Goal: Information Seeking & Learning: Check status

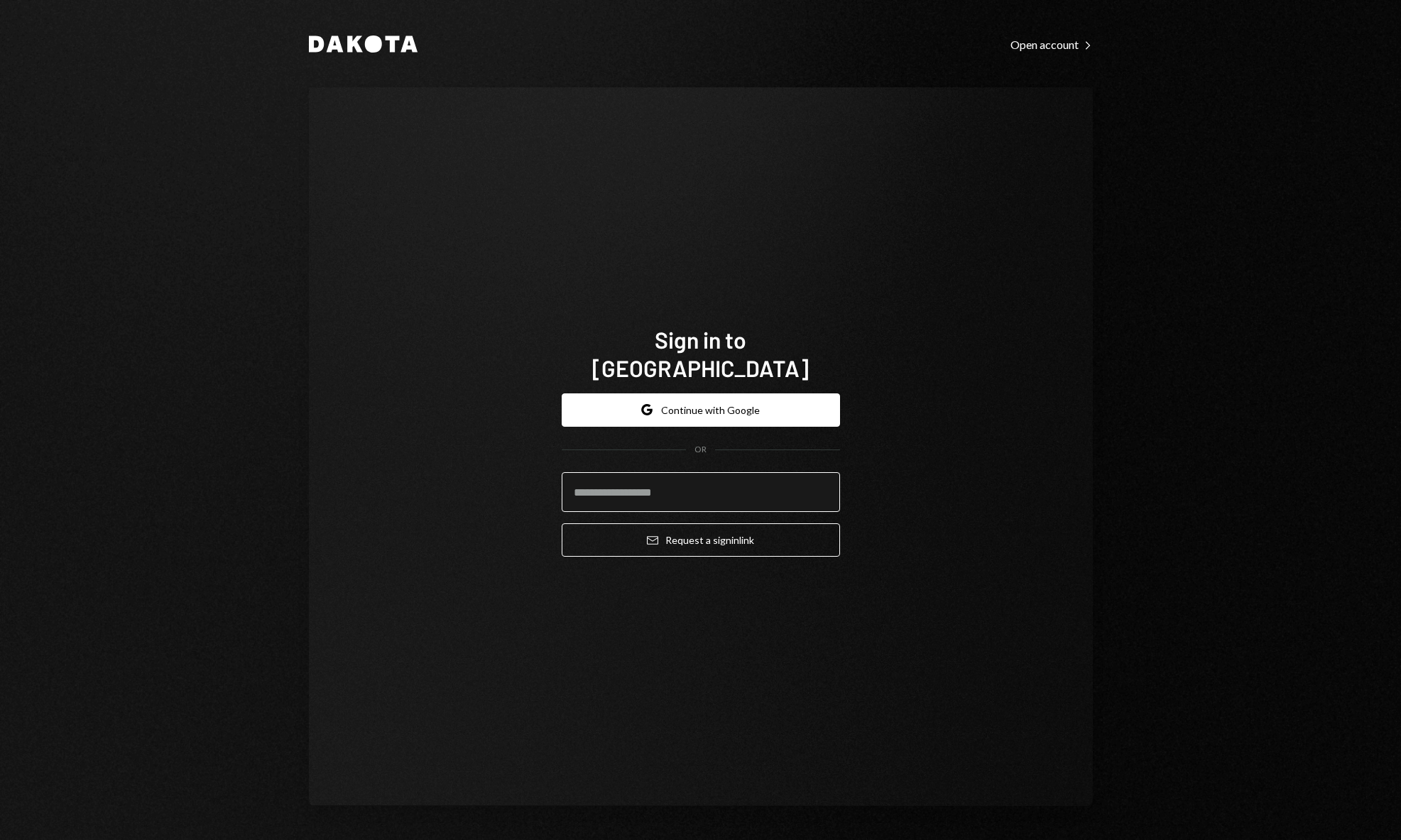
click at [652, 478] on input "email" at bounding box center [700, 492] width 278 height 40
type input "**********"
click at [762, 533] on button "Email Request a sign in link" at bounding box center [700, 540] width 278 height 33
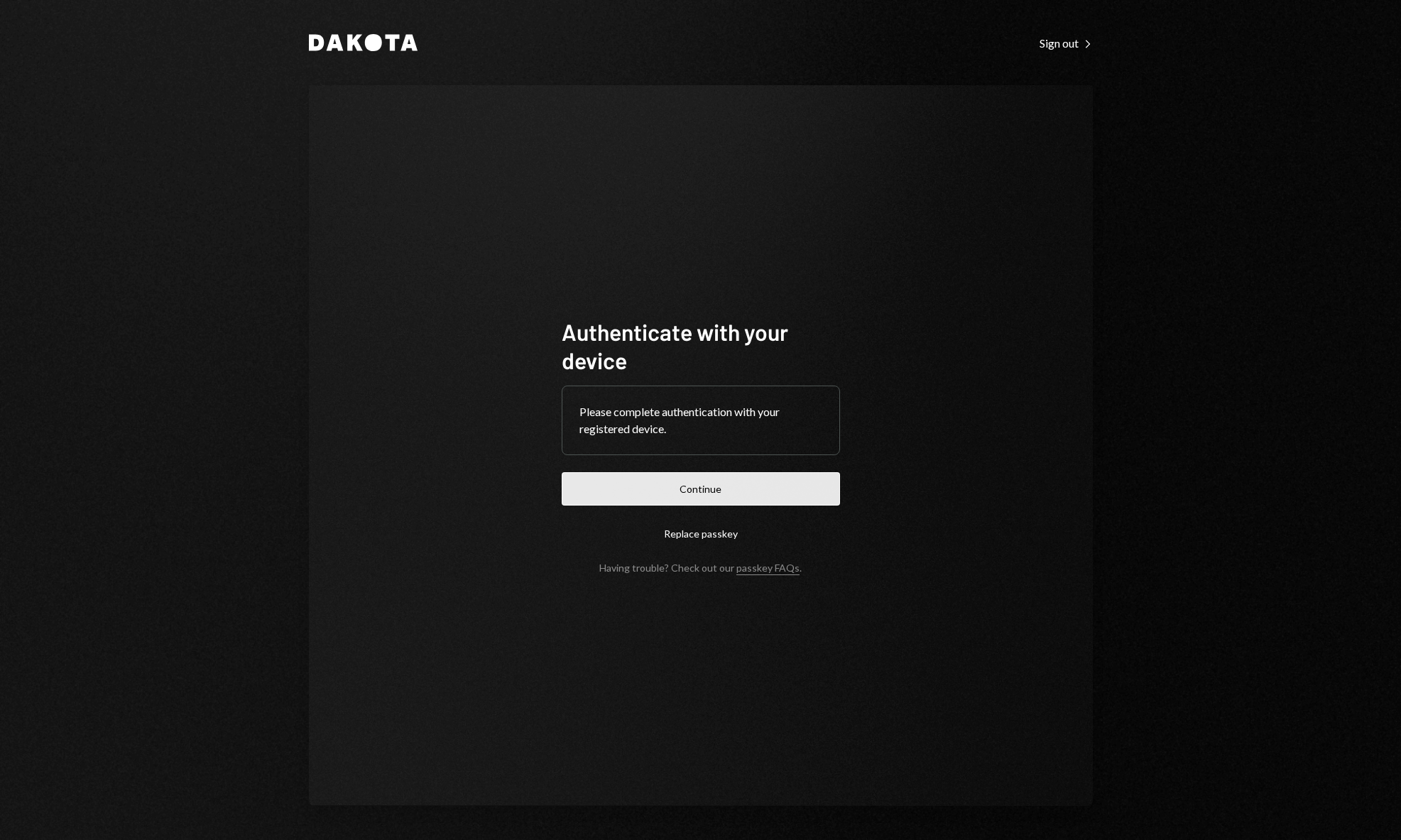
click at [702, 496] on button "Continue" at bounding box center [700, 489] width 278 height 33
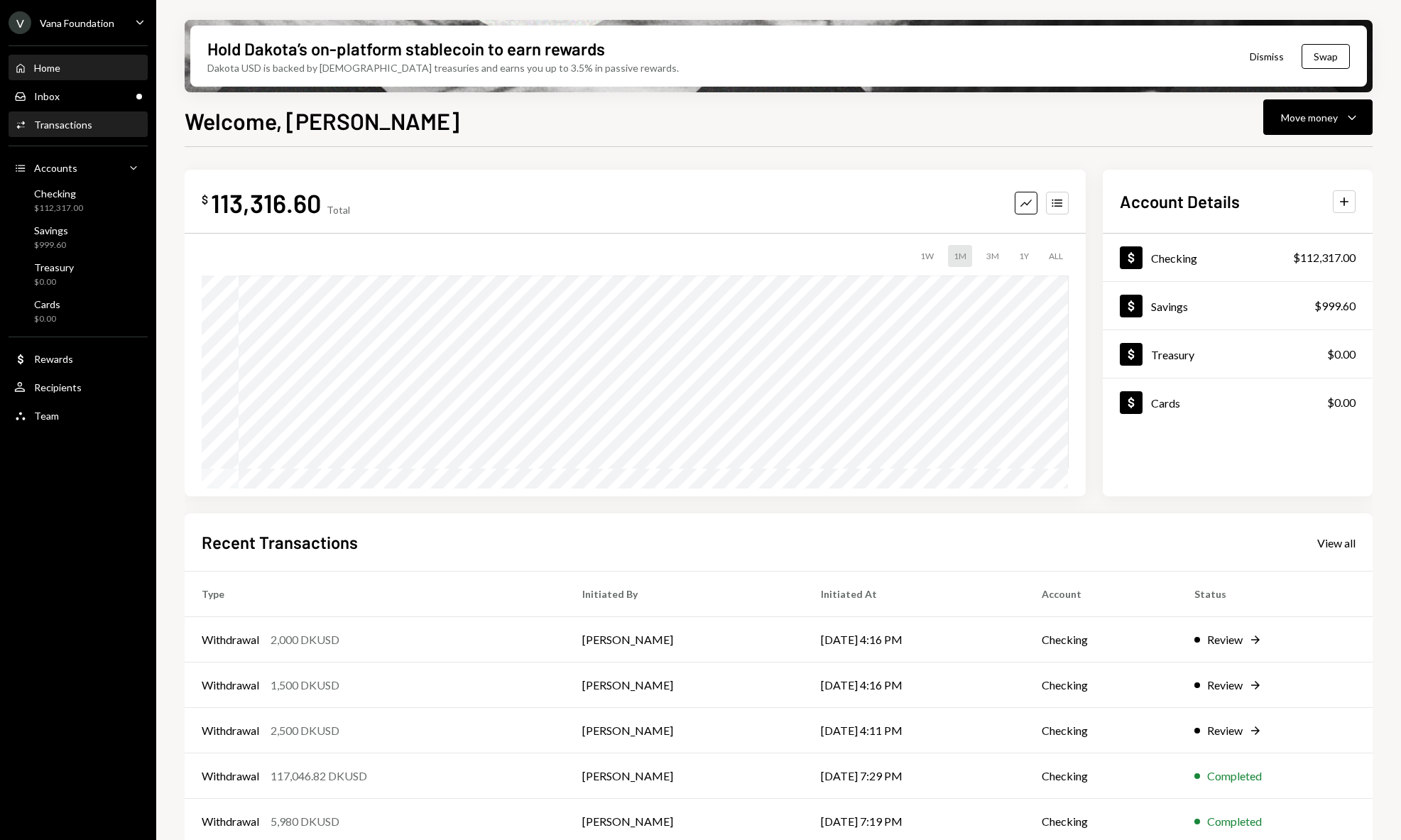
click at [76, 128] on div "Transactions" at bounding box center [63, 125] width 59 height 12
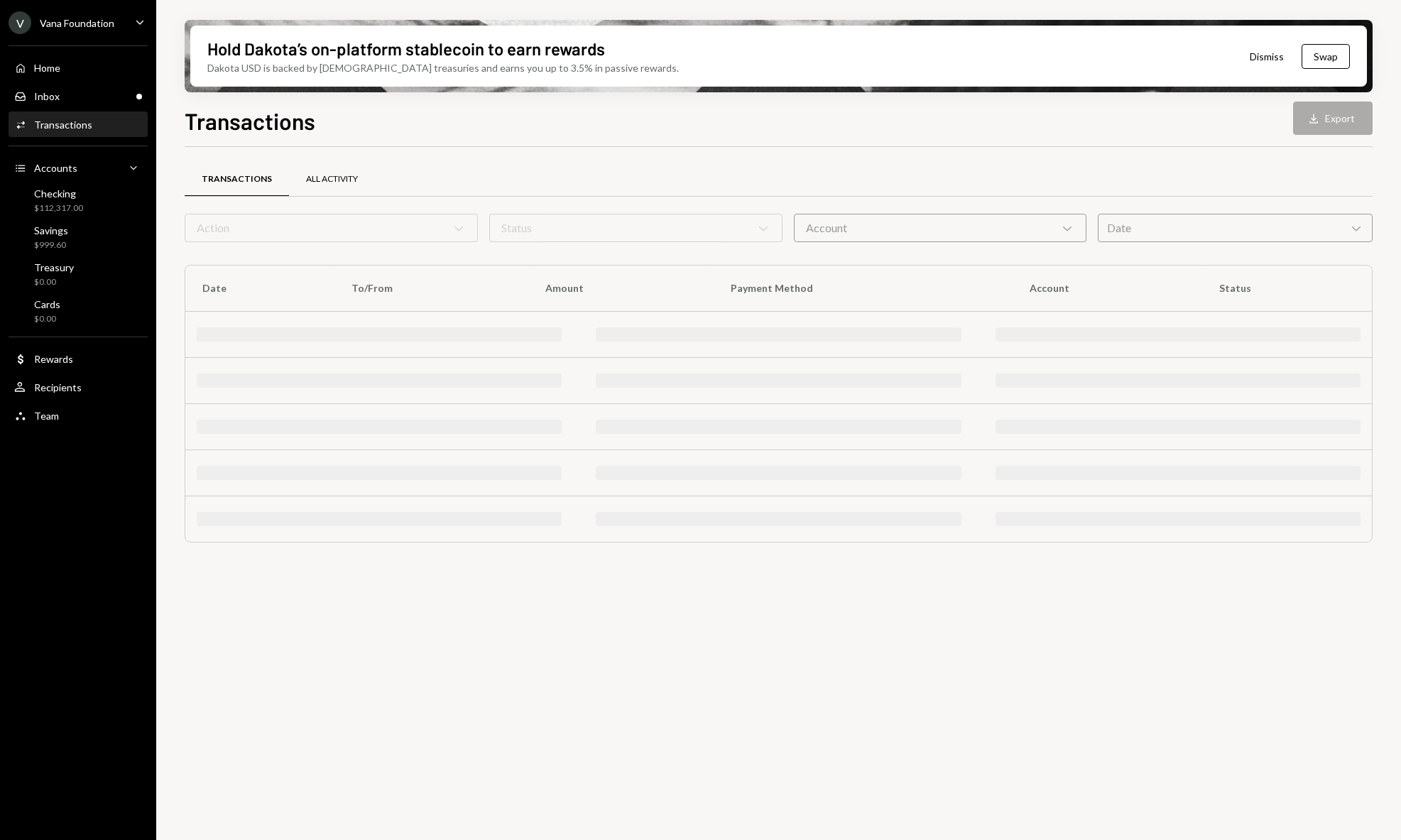
click at [319, 180] on div "All Activity" at bounding box center [332, 179] width 52 height 12
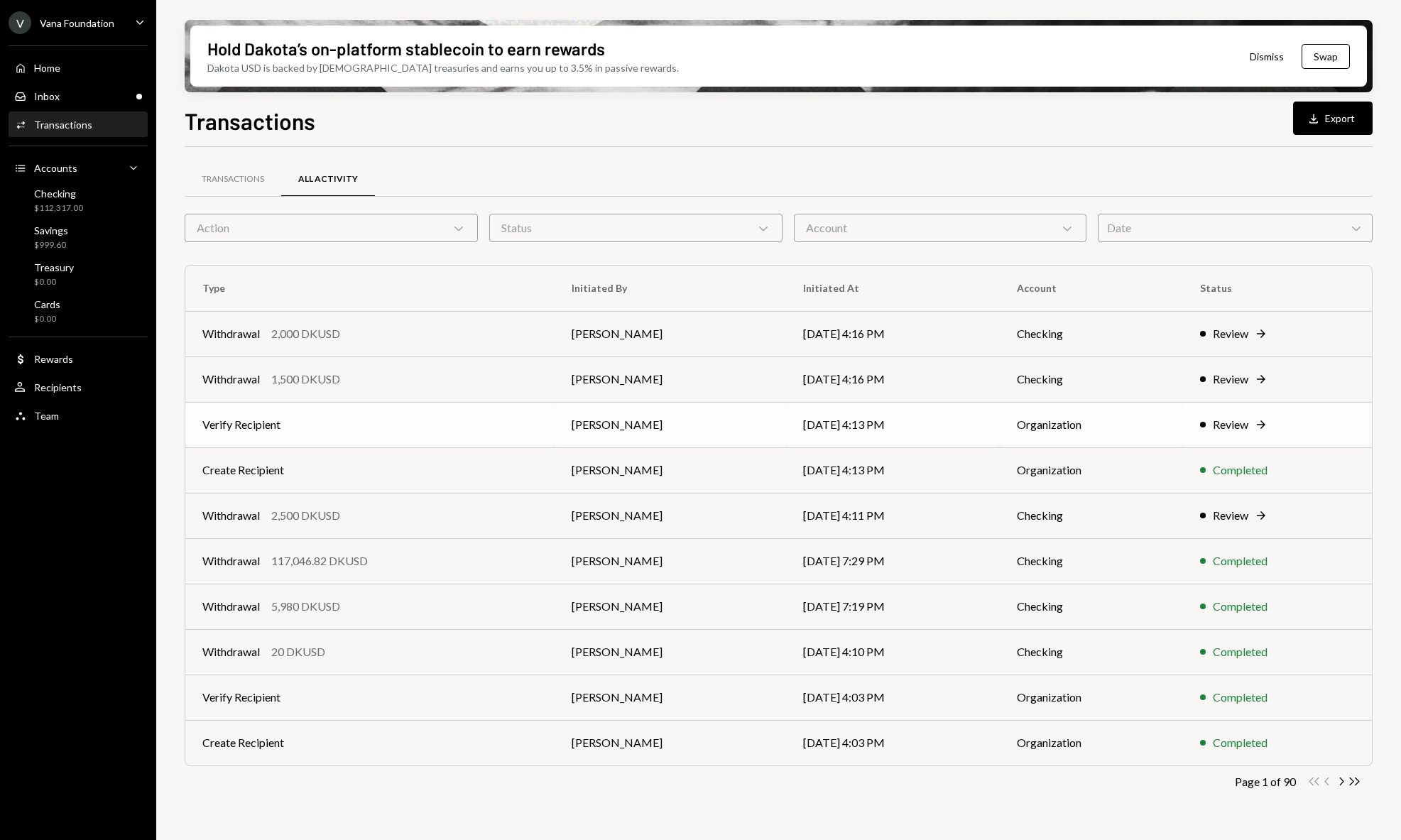
click at [522, 422] on td "Verify Recipient" at bounding box center [370, 424] width 369 height 45
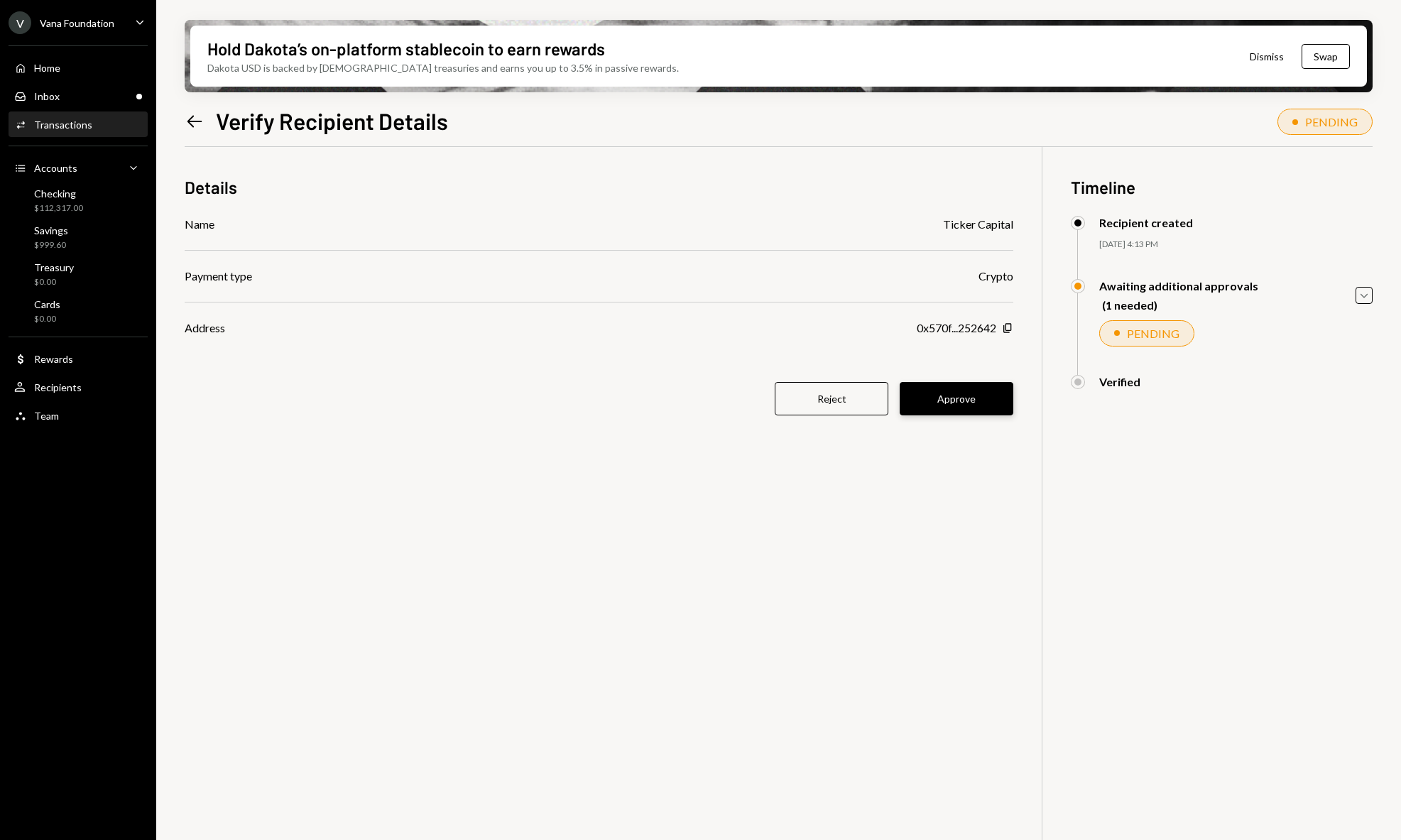
click at [986, 406] on button "Approve" at bounding box center [956, 398] width 114 height 33
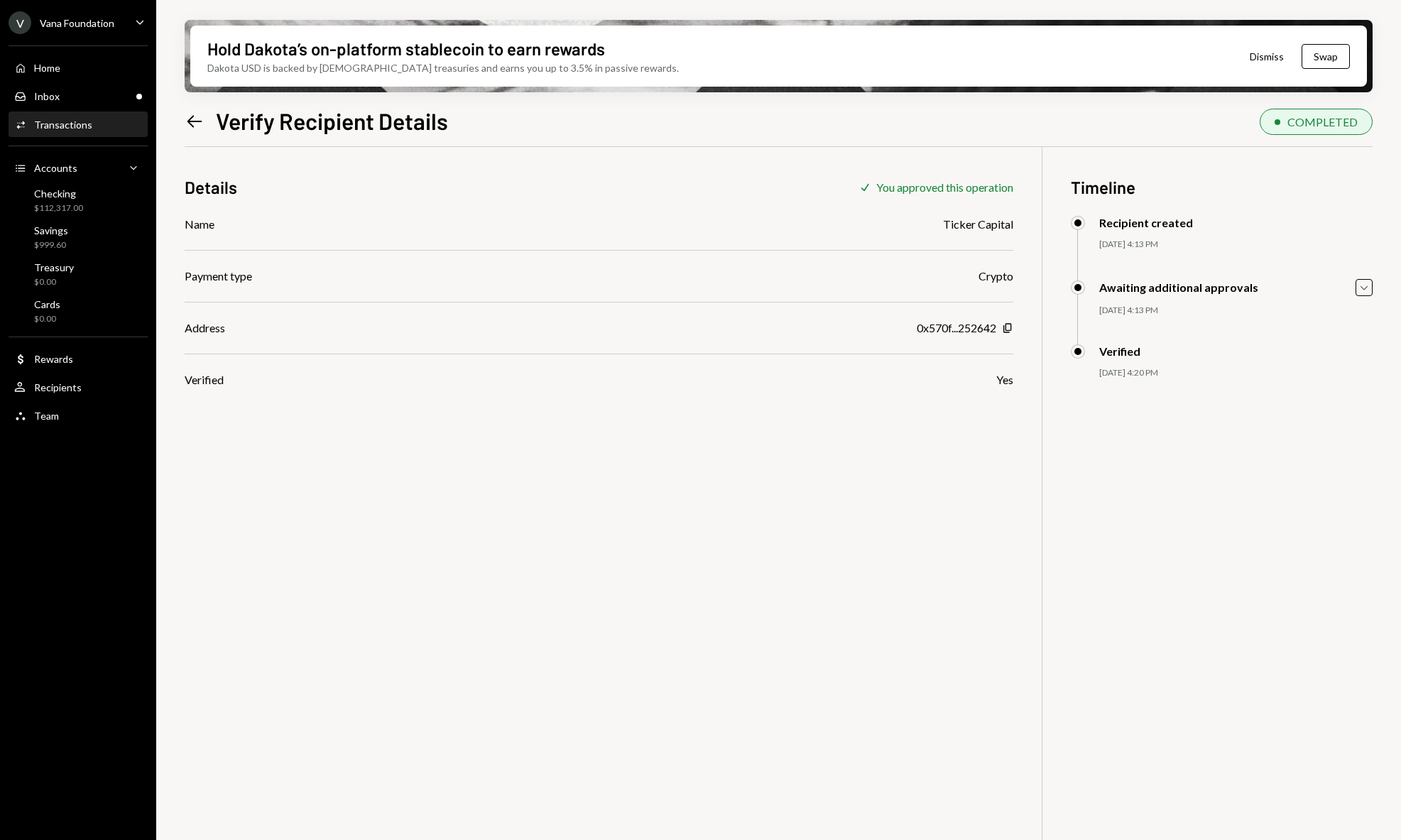
click at [184, 116] on div "Hold Dakota’s on-platform stablecoin to earn rewards Dakota USD is backed by U.…" at bounding box center [779, 420] width 1245 height 840
click at [194, 117] on icon "Left Arrow" at bounding box center [194, 121] width 20 height 20
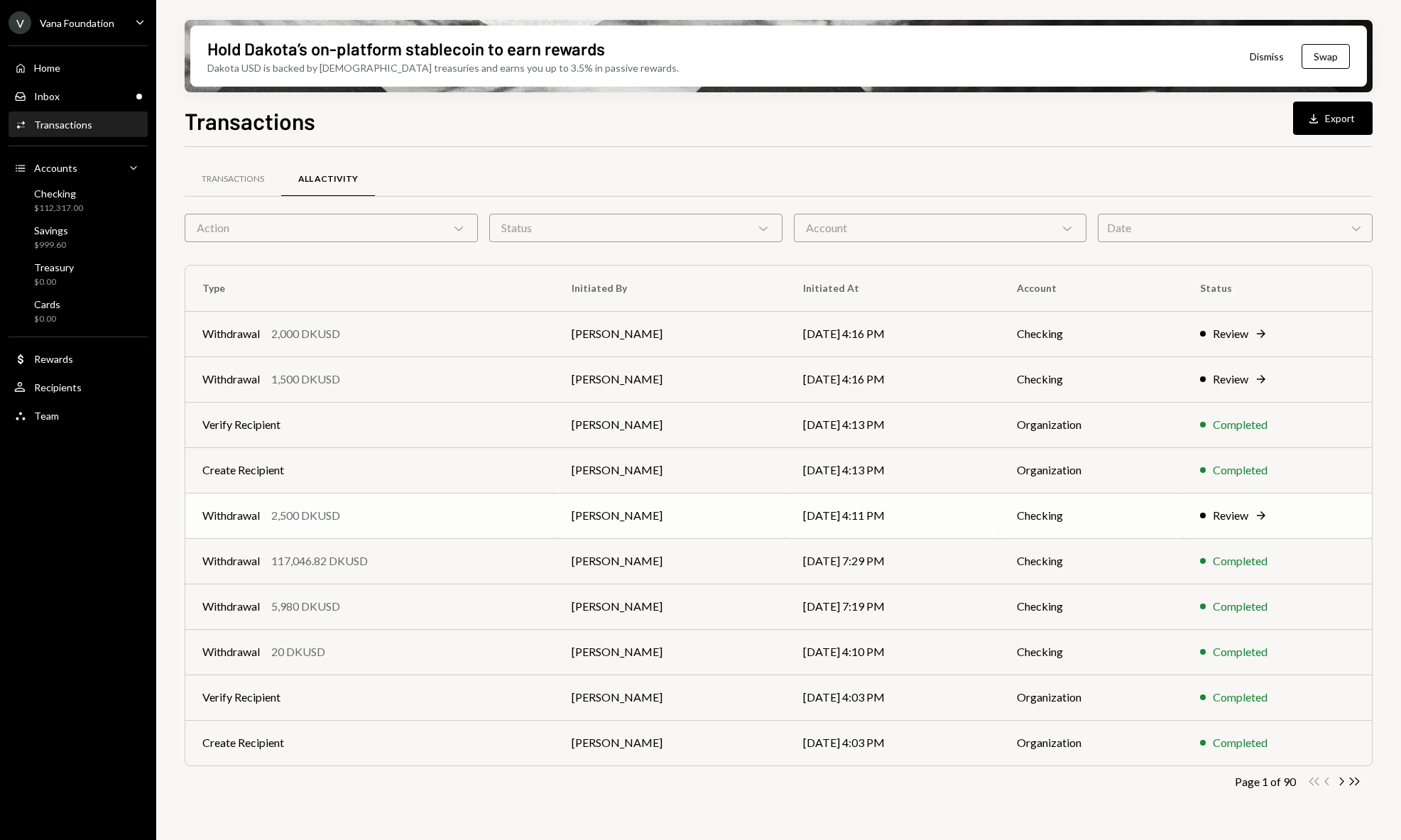
click at [666, 531] on td "[PERSON_NAME]" at bounding box center [670, 515] width 231 height 45
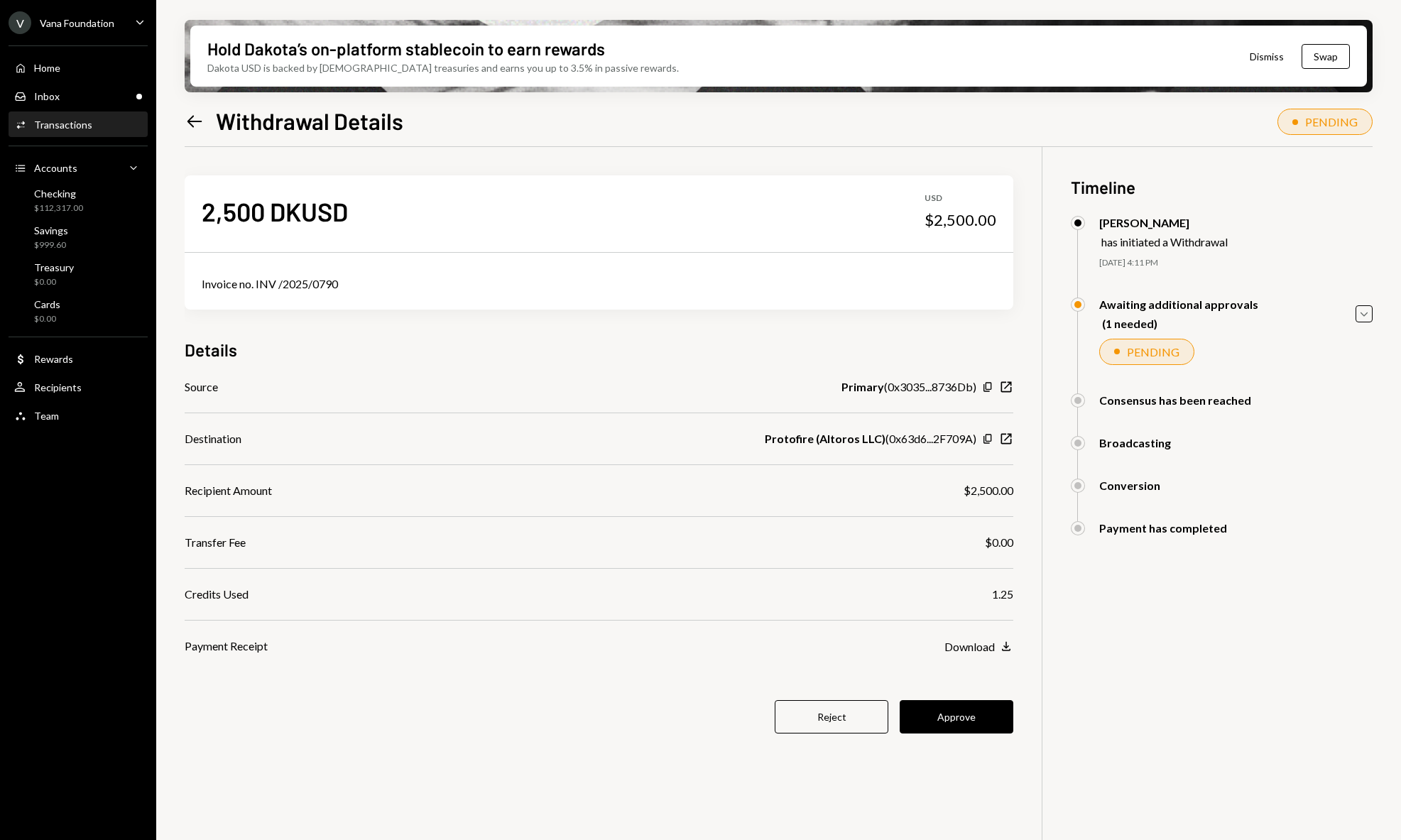
click at [201, 126] on icon "Left Arrow" at bounding box center [194, 121] width 20 height 20
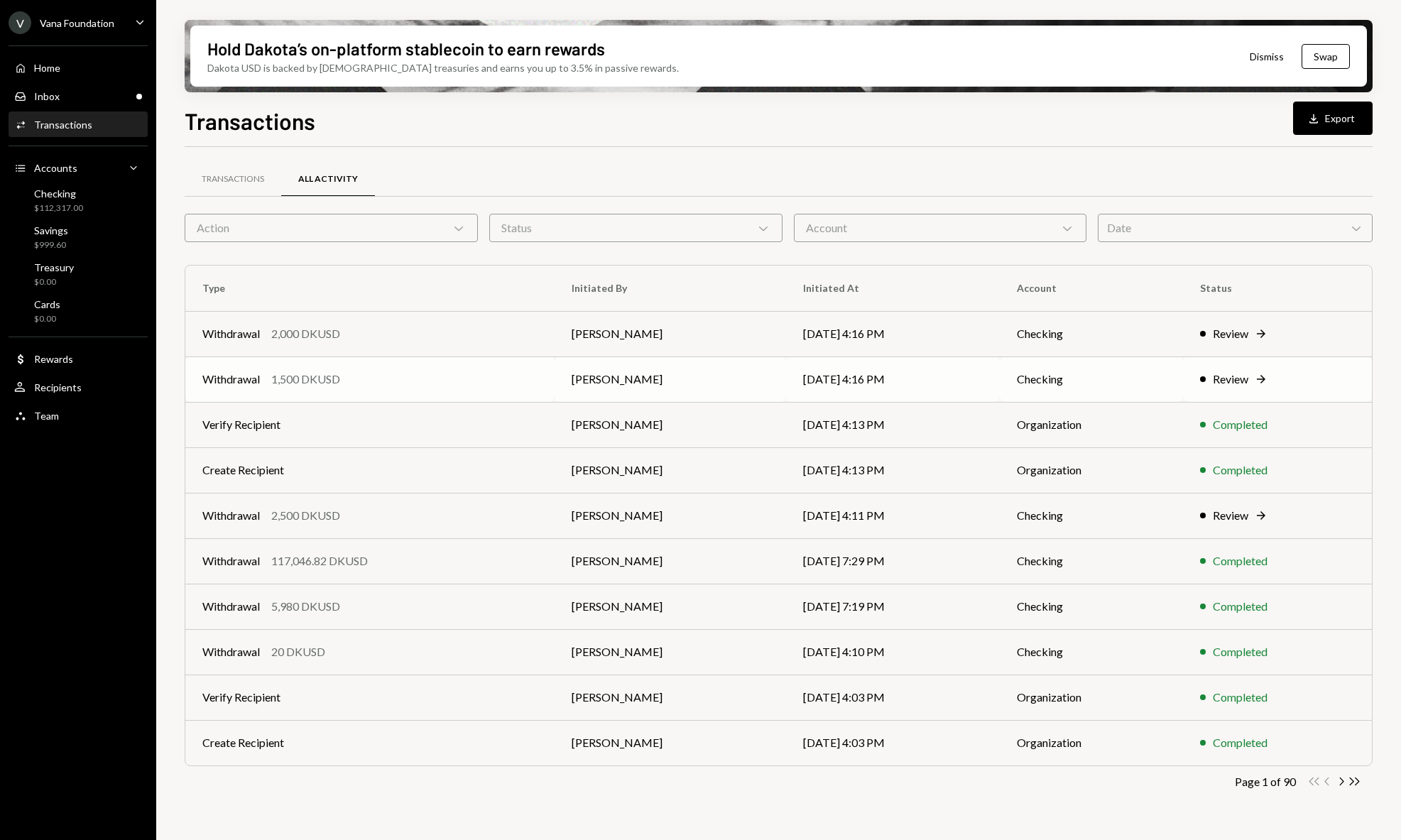
click at [950, 380] on td "09/15/25 4:16 PM" at bounding box center [893, 378] width 214 height 45
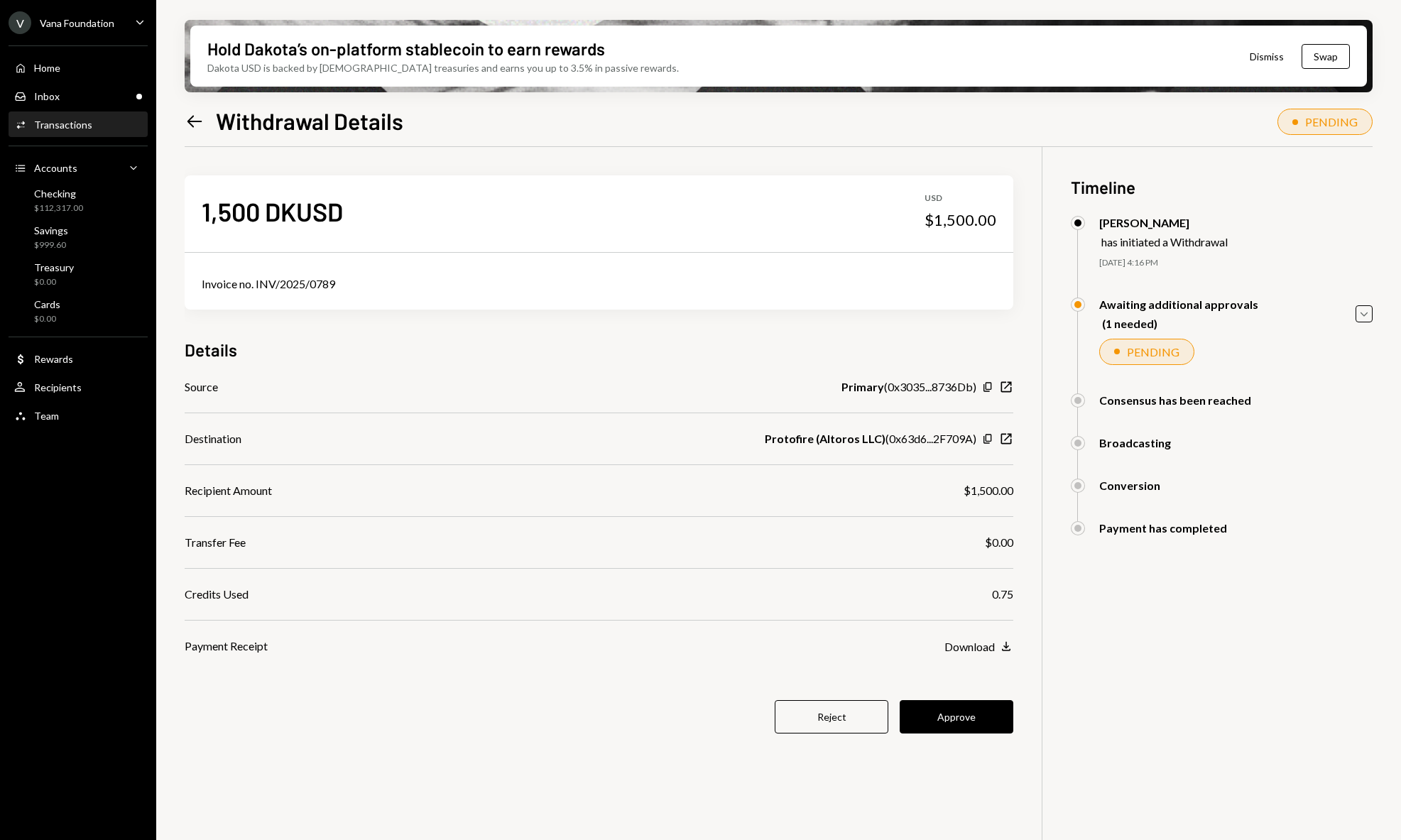
click at [194, 122] on icon at bounding box center [196, 121] width 15 height 12
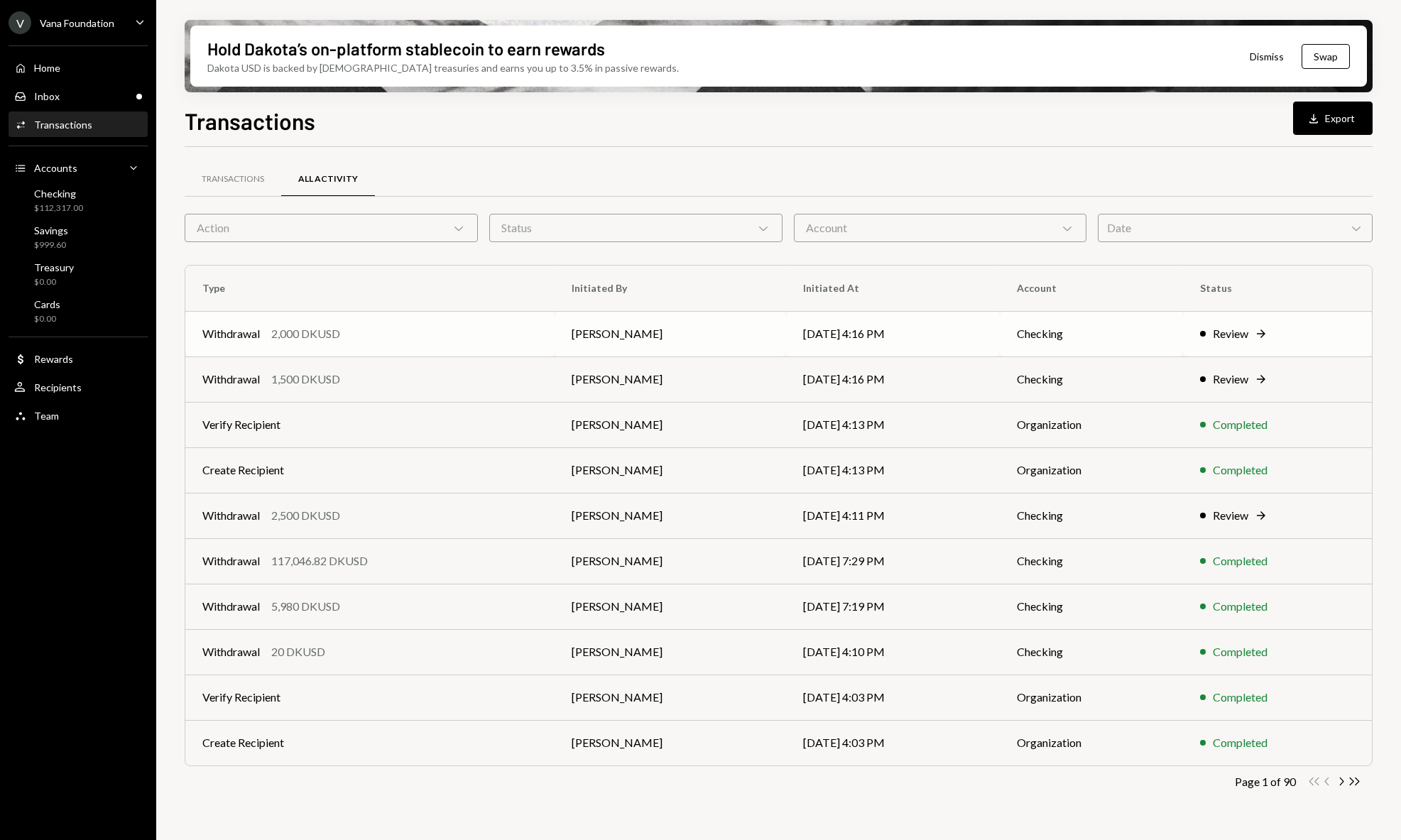
click at [768, 338] on td "[PERSON_NAME]" at bounding box center [670, 333] width 231 height 45
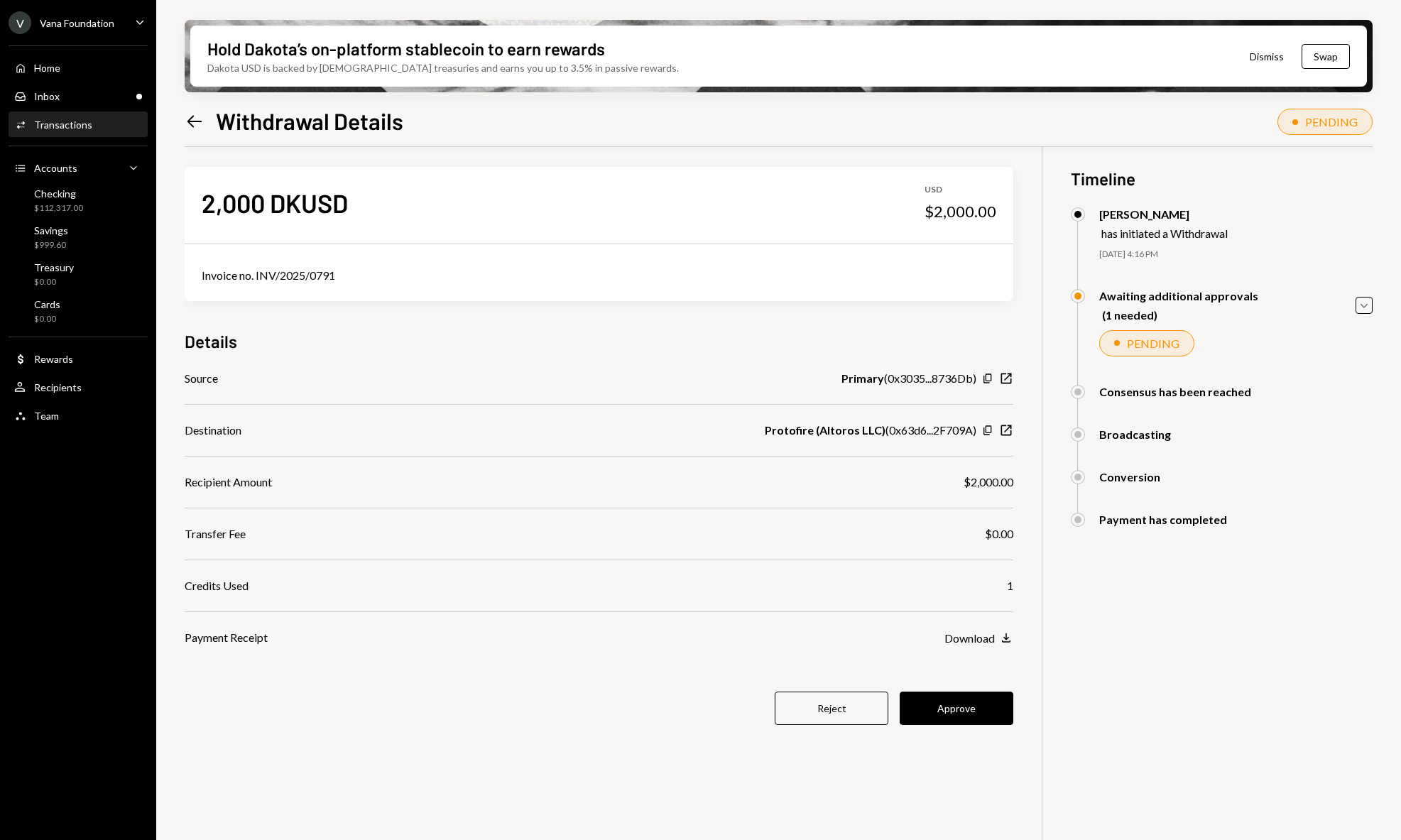
scroll to position [11, 0]
click at [192, 123] on icon "Left Arrow" at bounding box center [194, 121] width 20 height 20
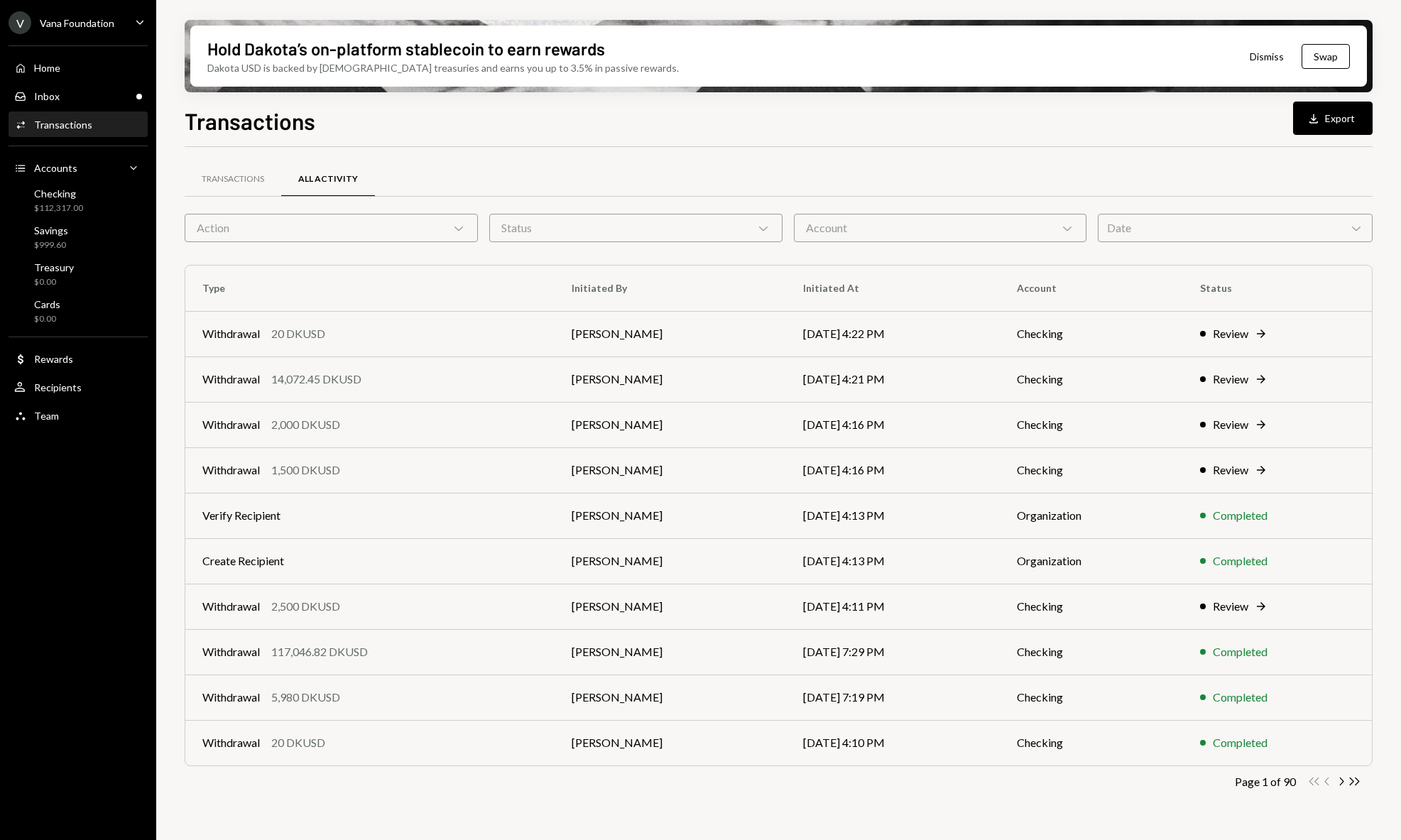
click at [343, 173] on div "All Activity" at bounding box center [328, 179] width 60 height 12
click at [1193, 340] on td "Review Right Arrow" at bounding box center [1278, 333] width 189 height 45
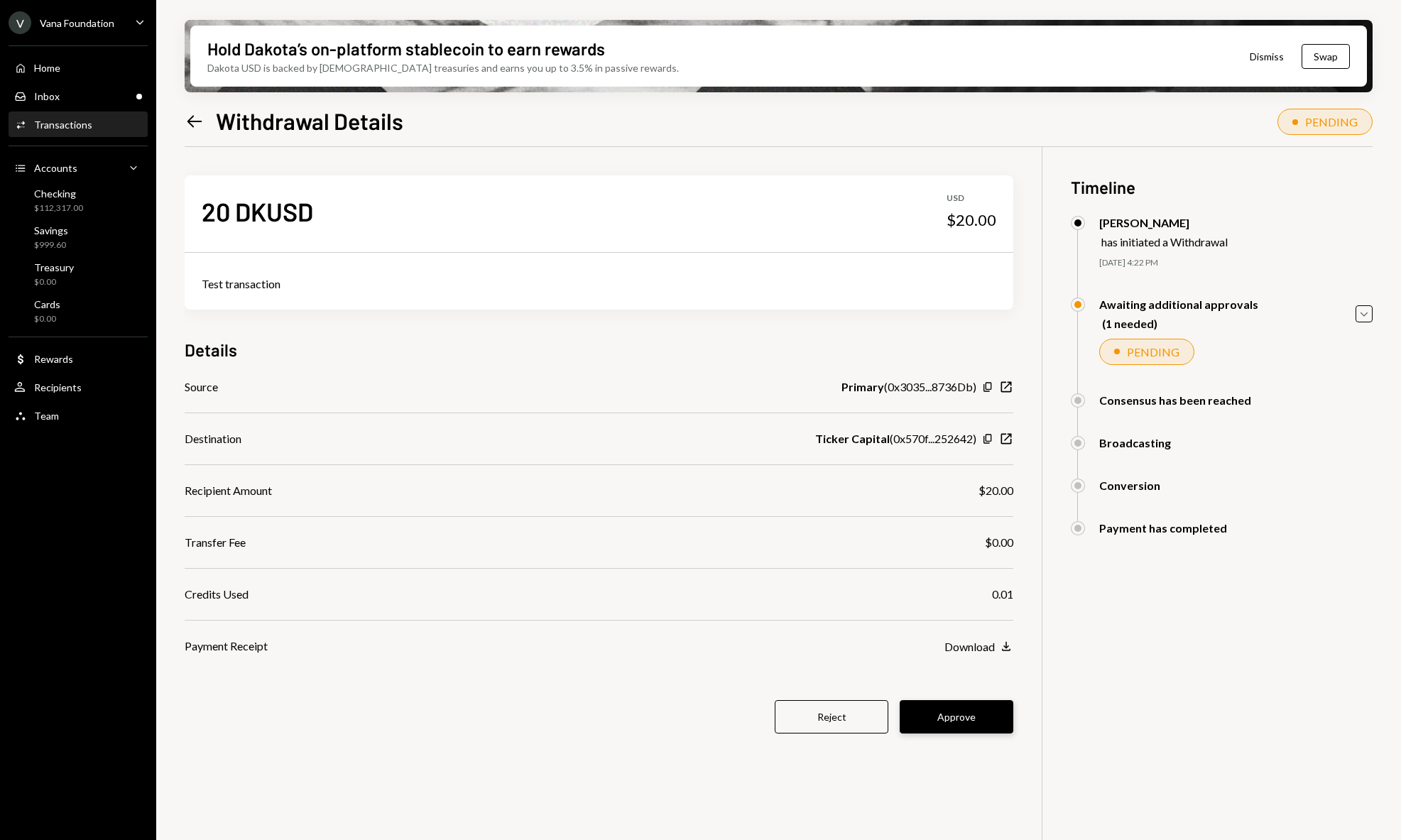
click at [973, 718] on button "Approve" at bounding box center [956, 717] width 114 height 33
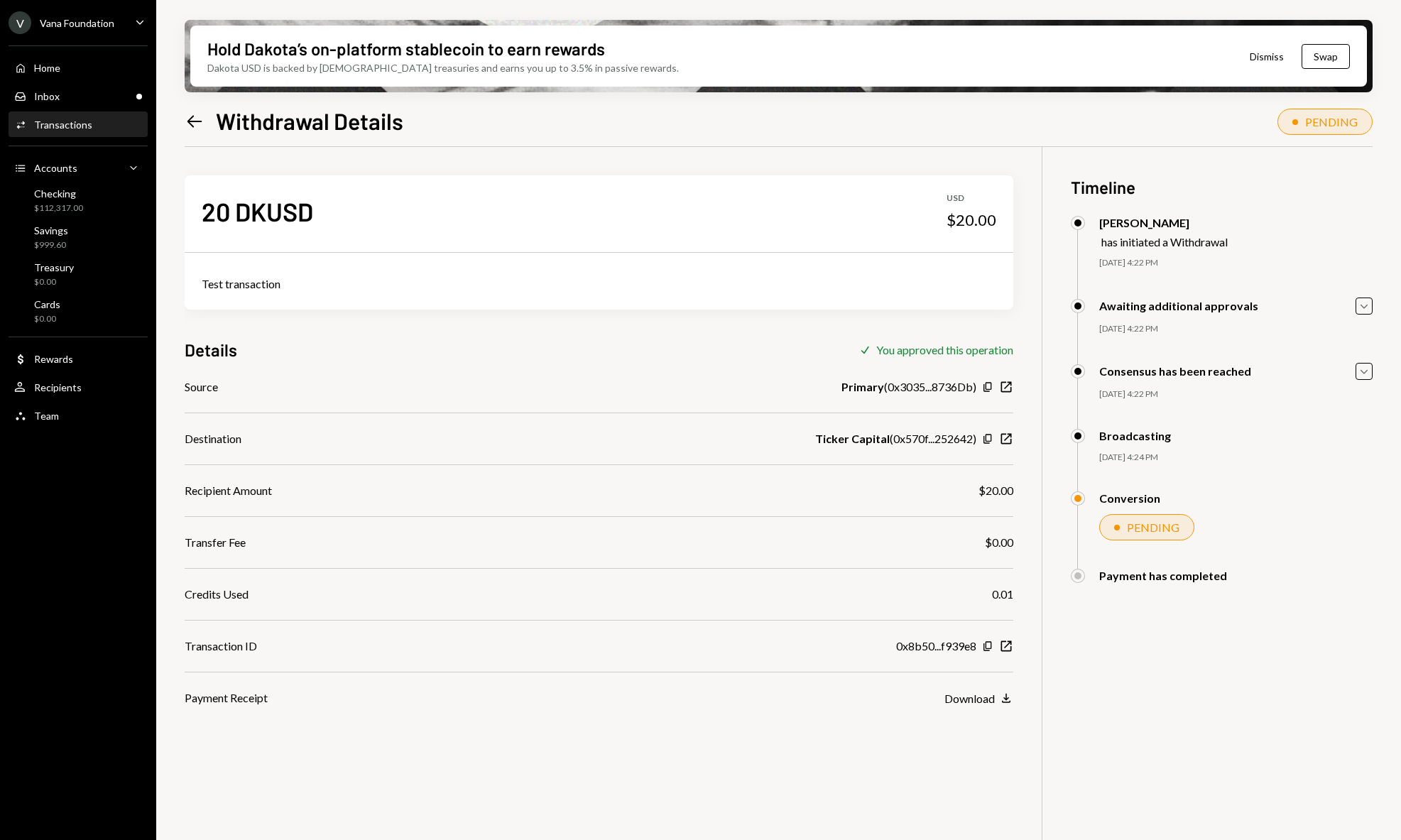
click at [1107, 635] on div "20 DKUSD USD $20.00 Test transaction Details Check You approved this operation …" at bounding box center [779, 567] width 1188 height 840
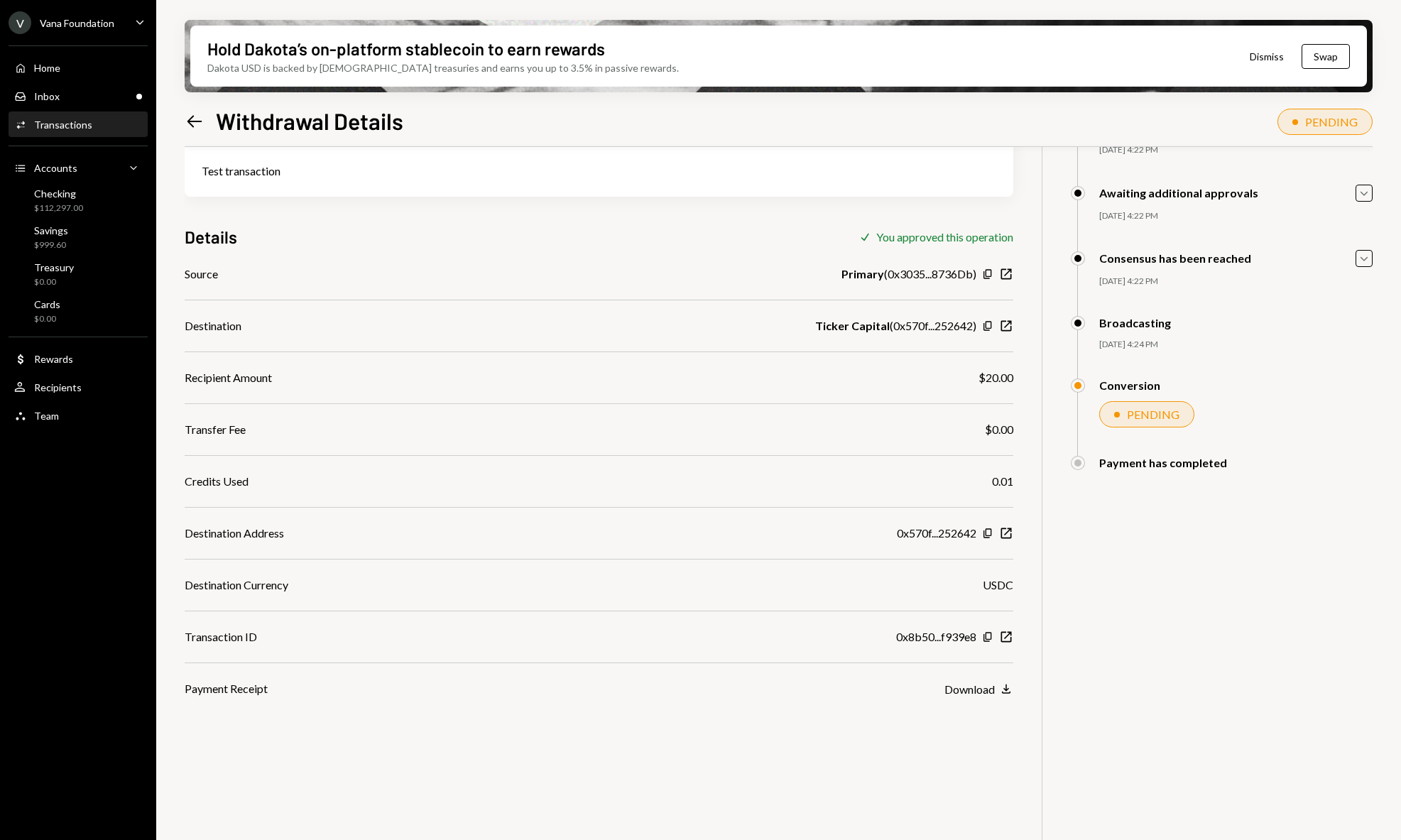
scroll to position [114, 0]
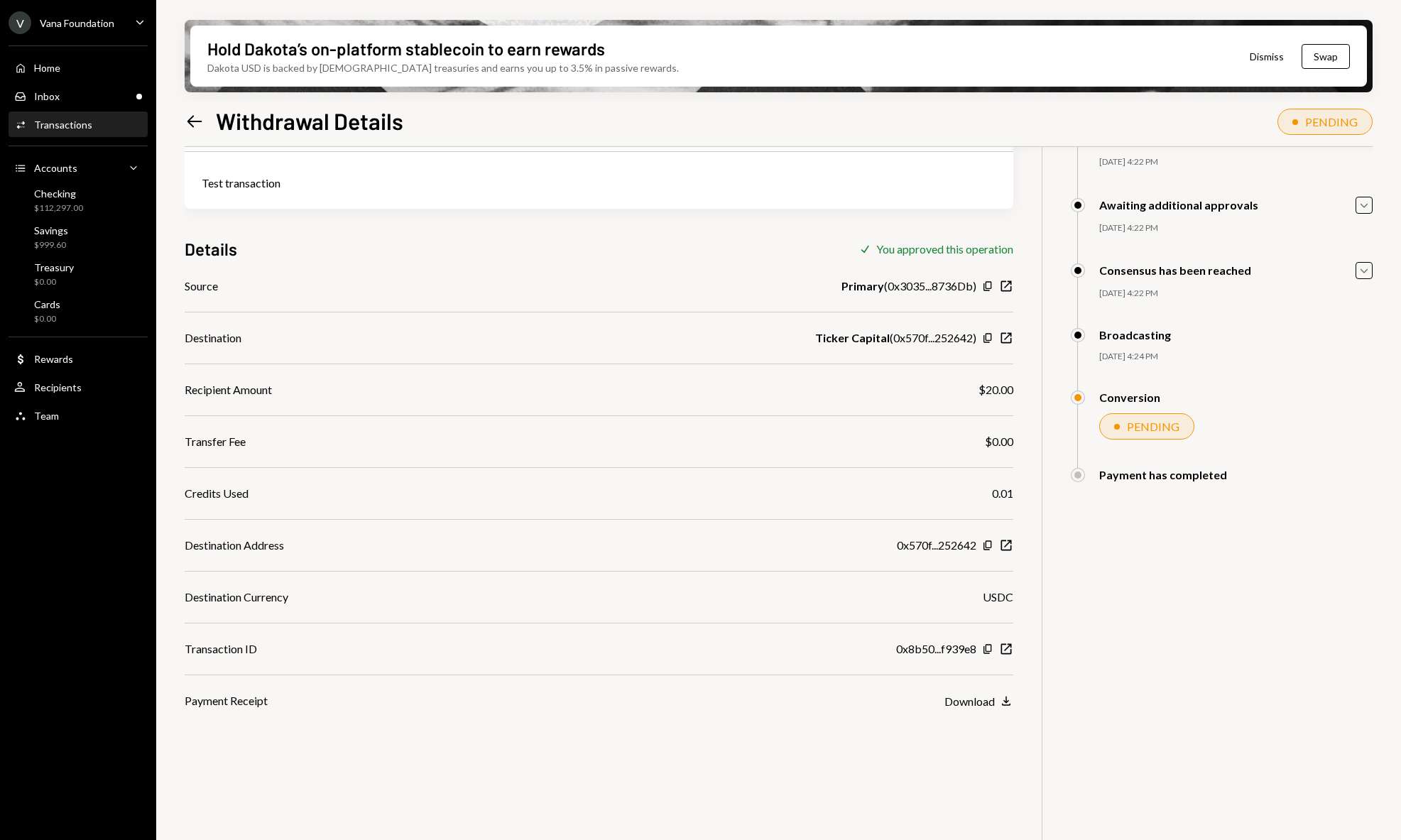
scroll to position [87, 0]
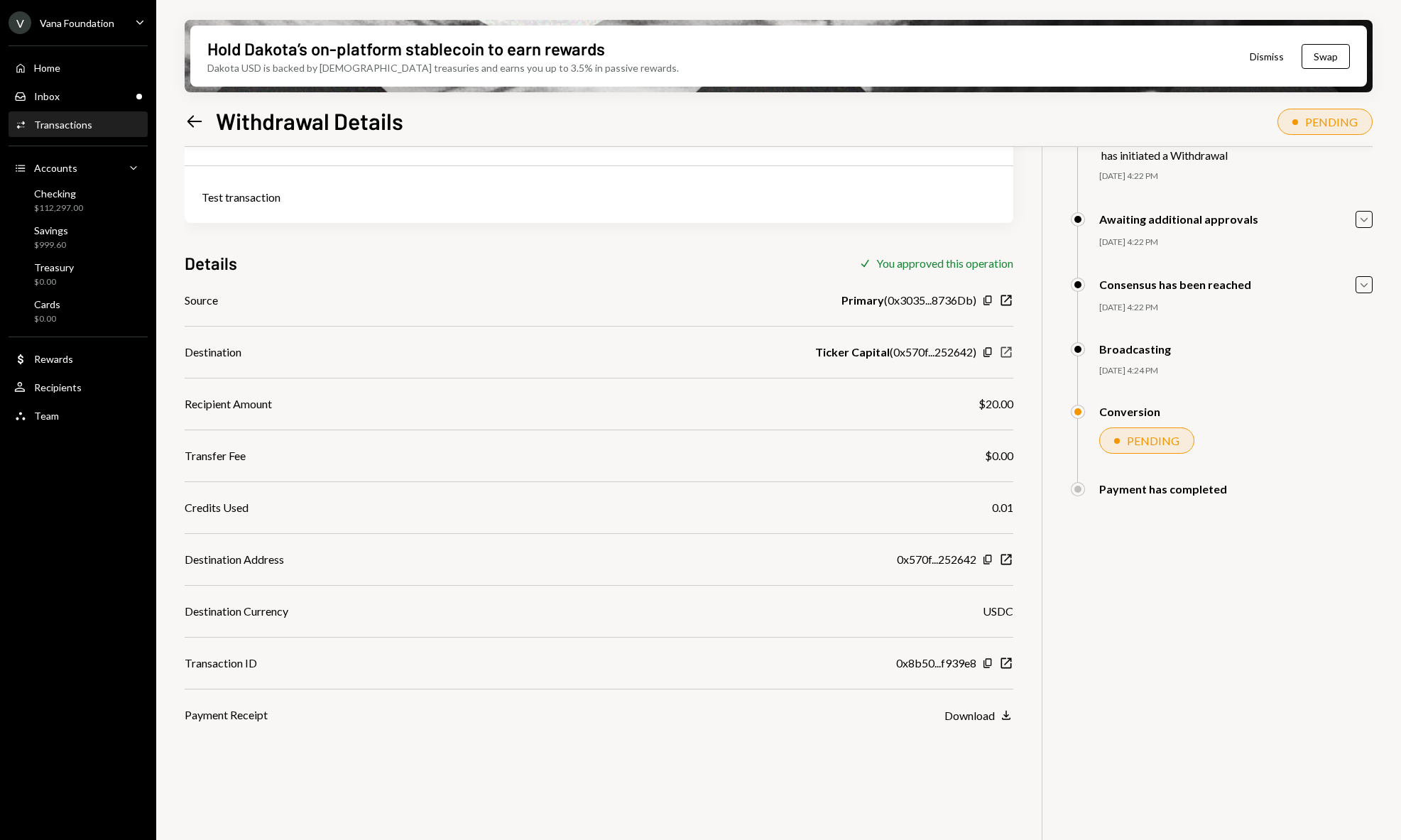
click at [1010, 349] on icon "New Window" at bounding box center [1006, 352] width 14 height 14
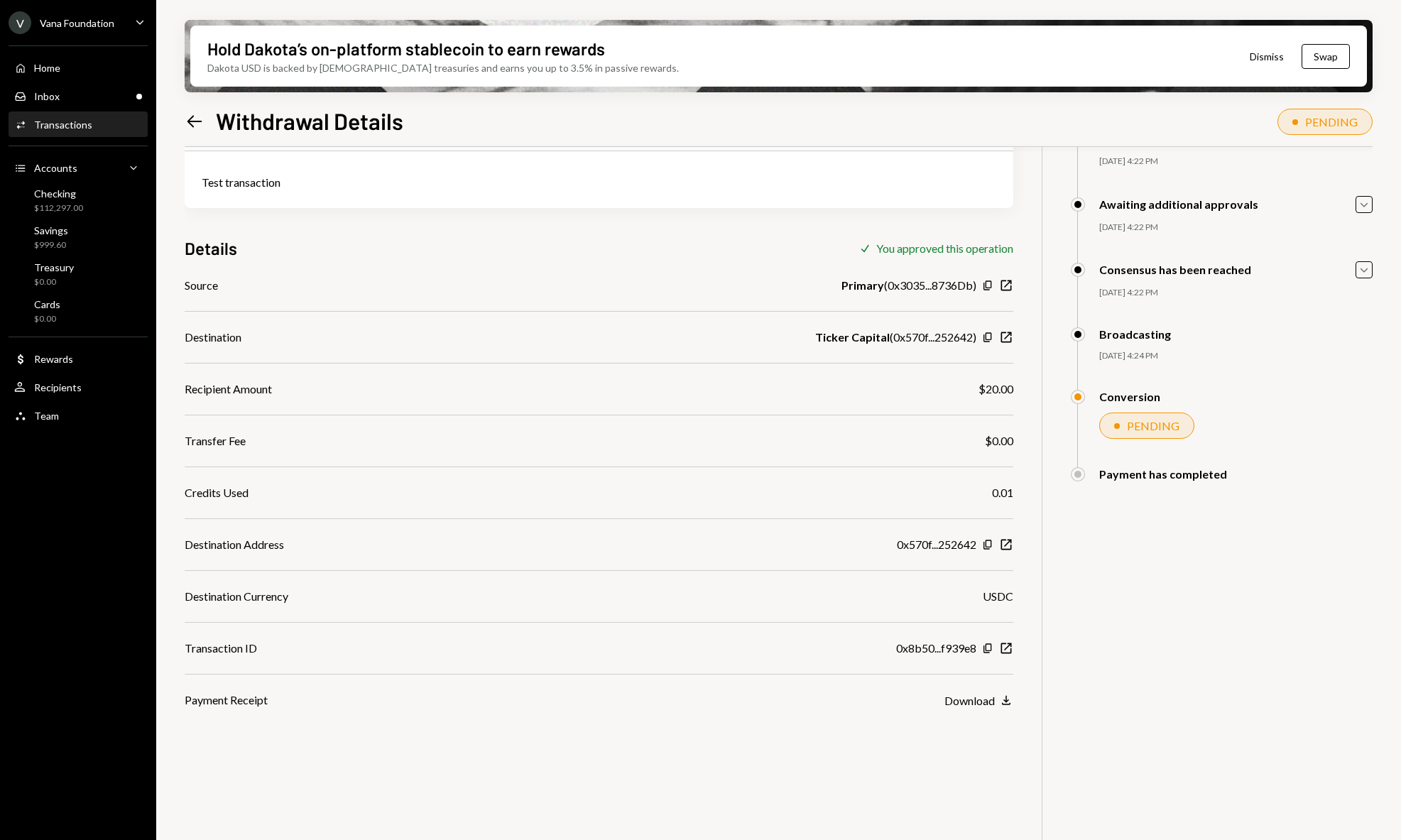
scroll to position [114, 0]
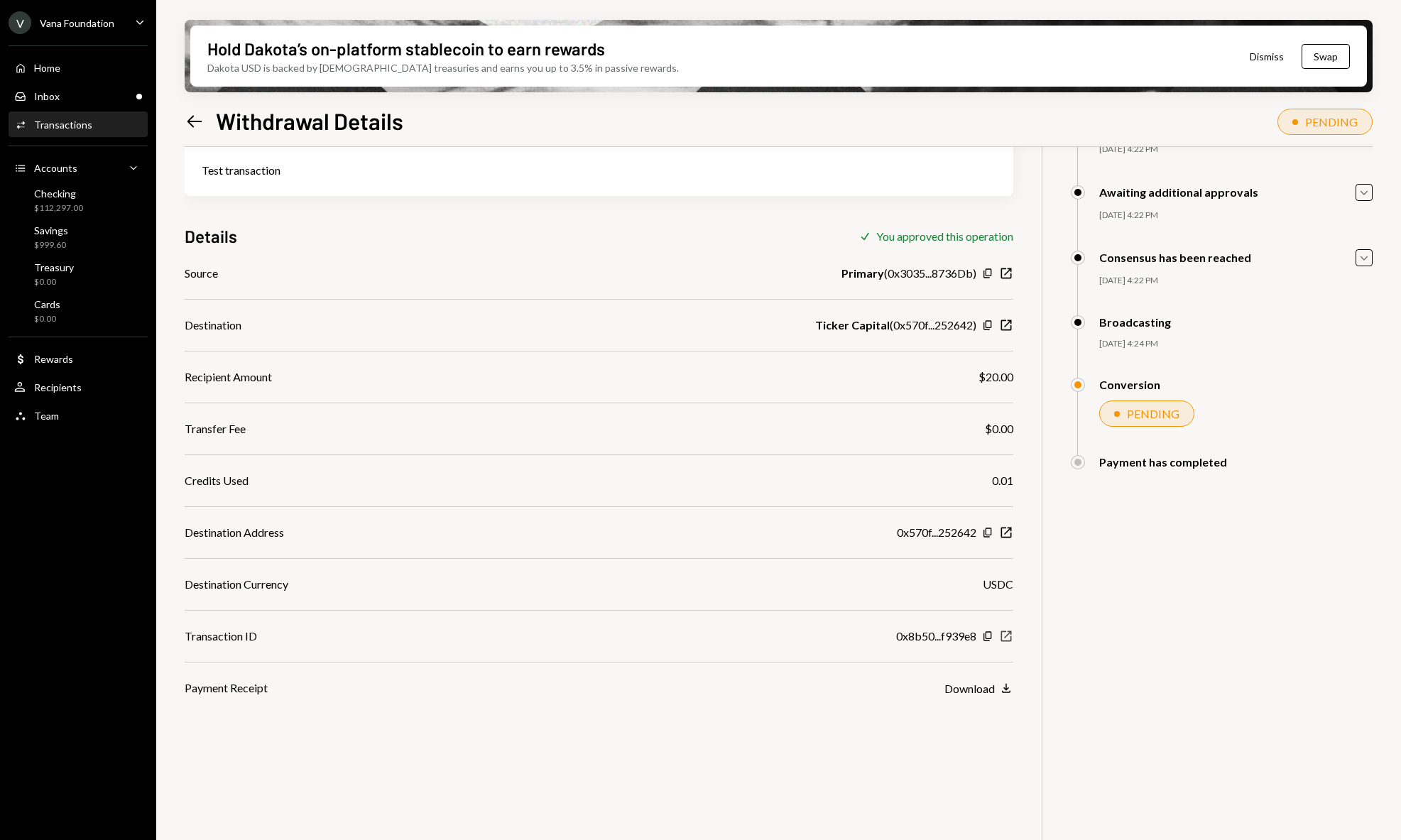
click at [1009, 638] on icon "New Window" at bounding box center [1006, 636] width 14 height 14
click at [199, 125] on icon "Left Arrow" at bounding box center [194, 121] width 20 height 20
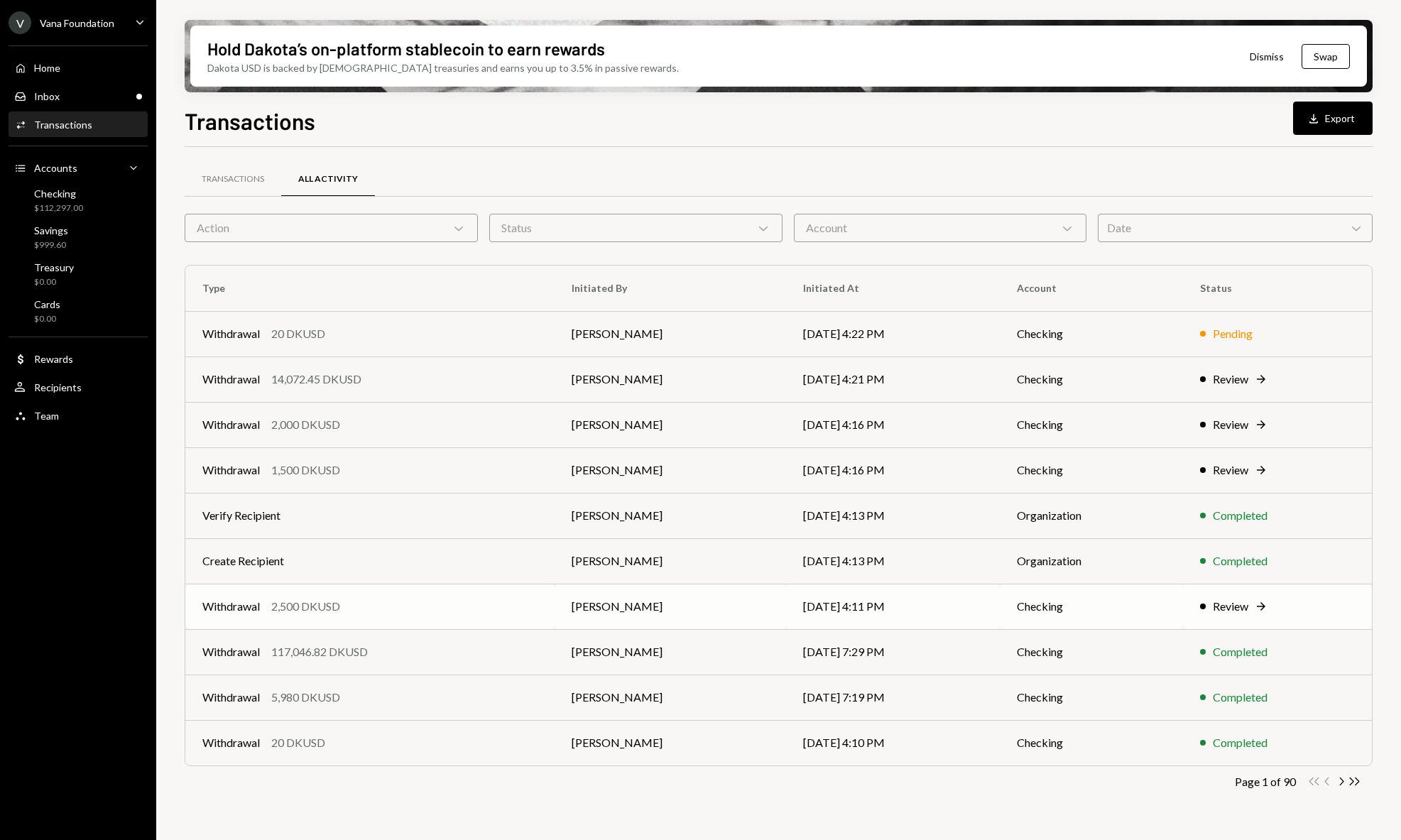
click at [967, 603] on td "09/15/25 4:11 PM" at bounding box center [893, 606] width 214 height 45
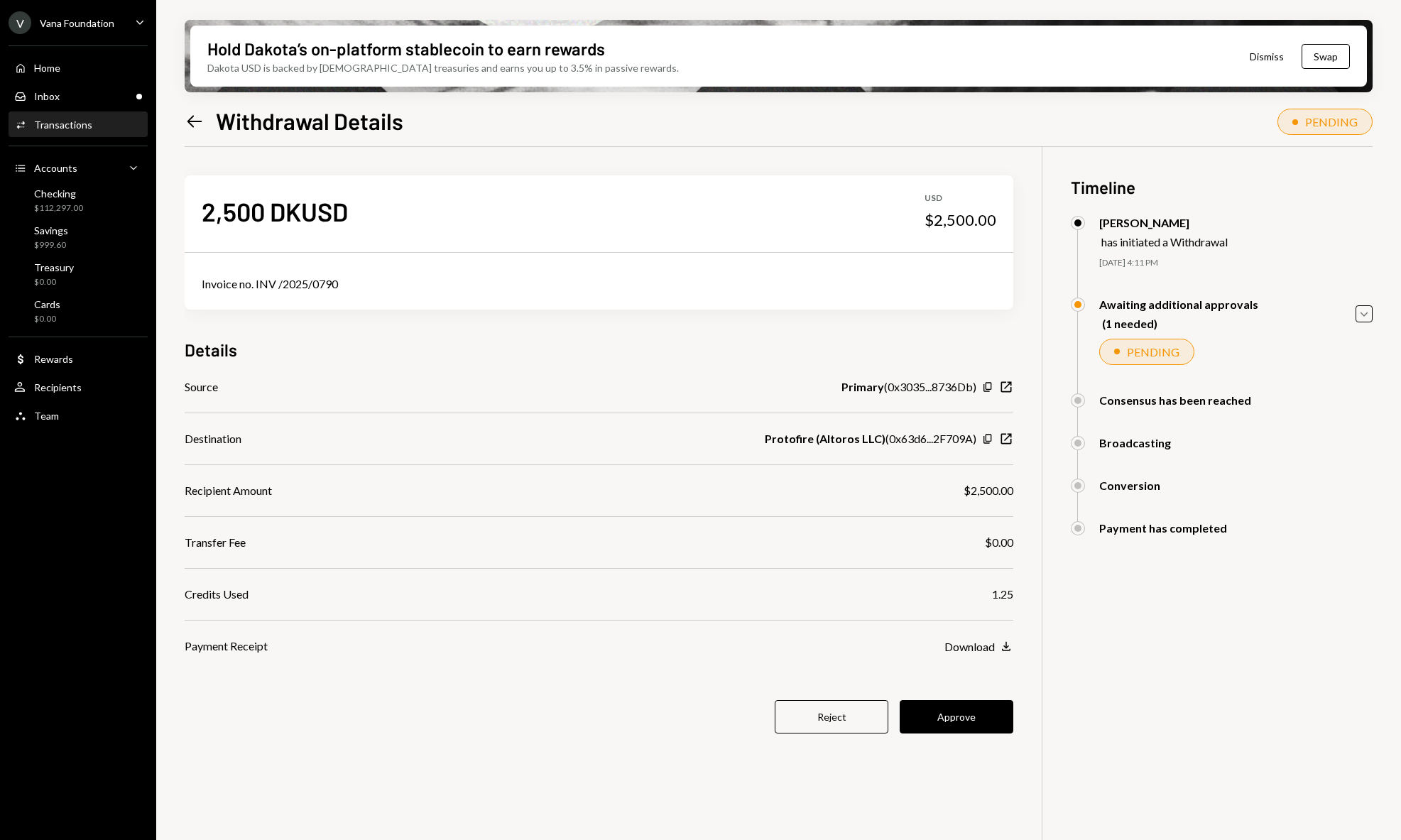
click at [186, 116] on icon "Left Arrow" at bounding box center [194, 121] width 20 height 20
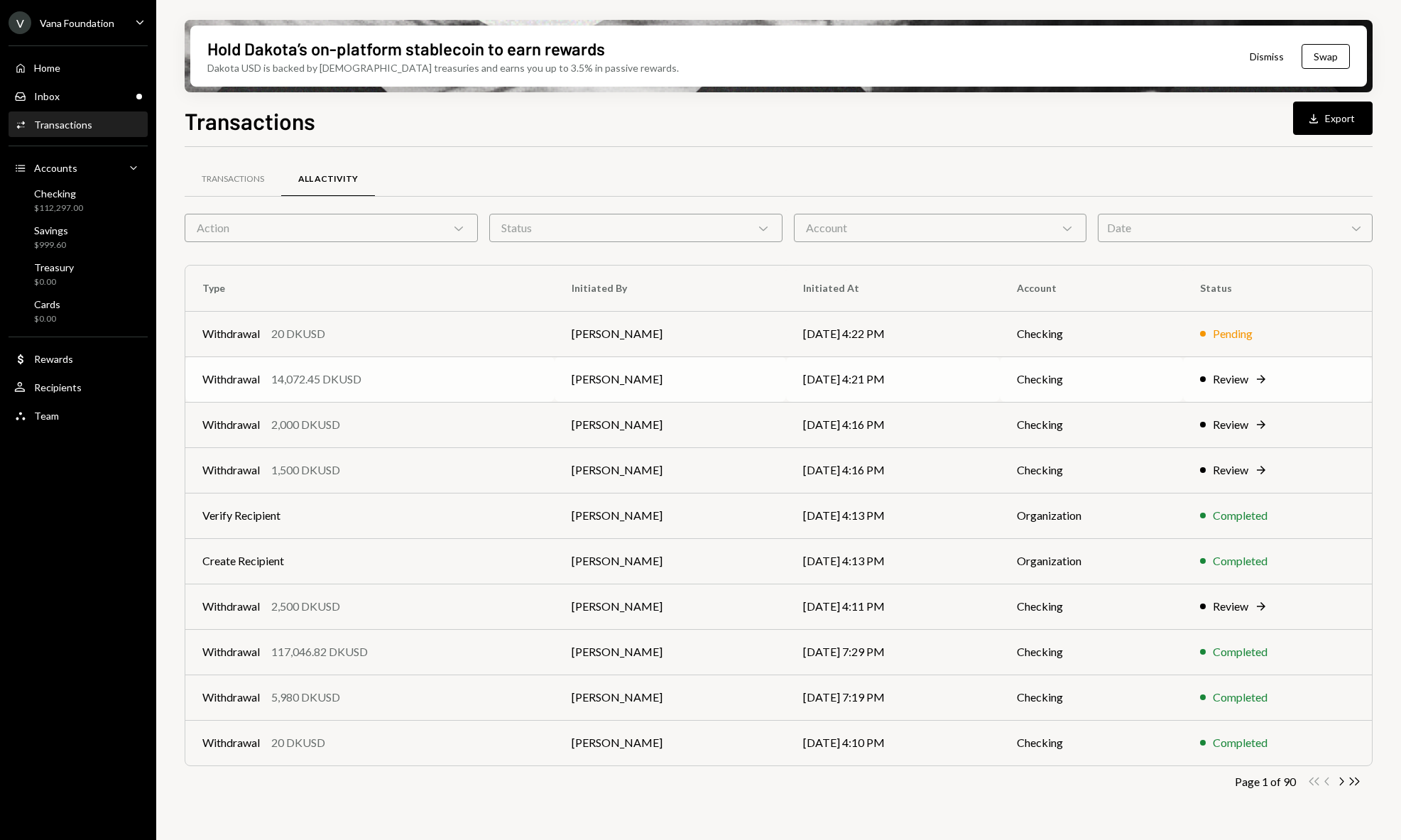
click at [1067, 375] on td "Checking" at bounding box center [1091, 378] width 183 height 45
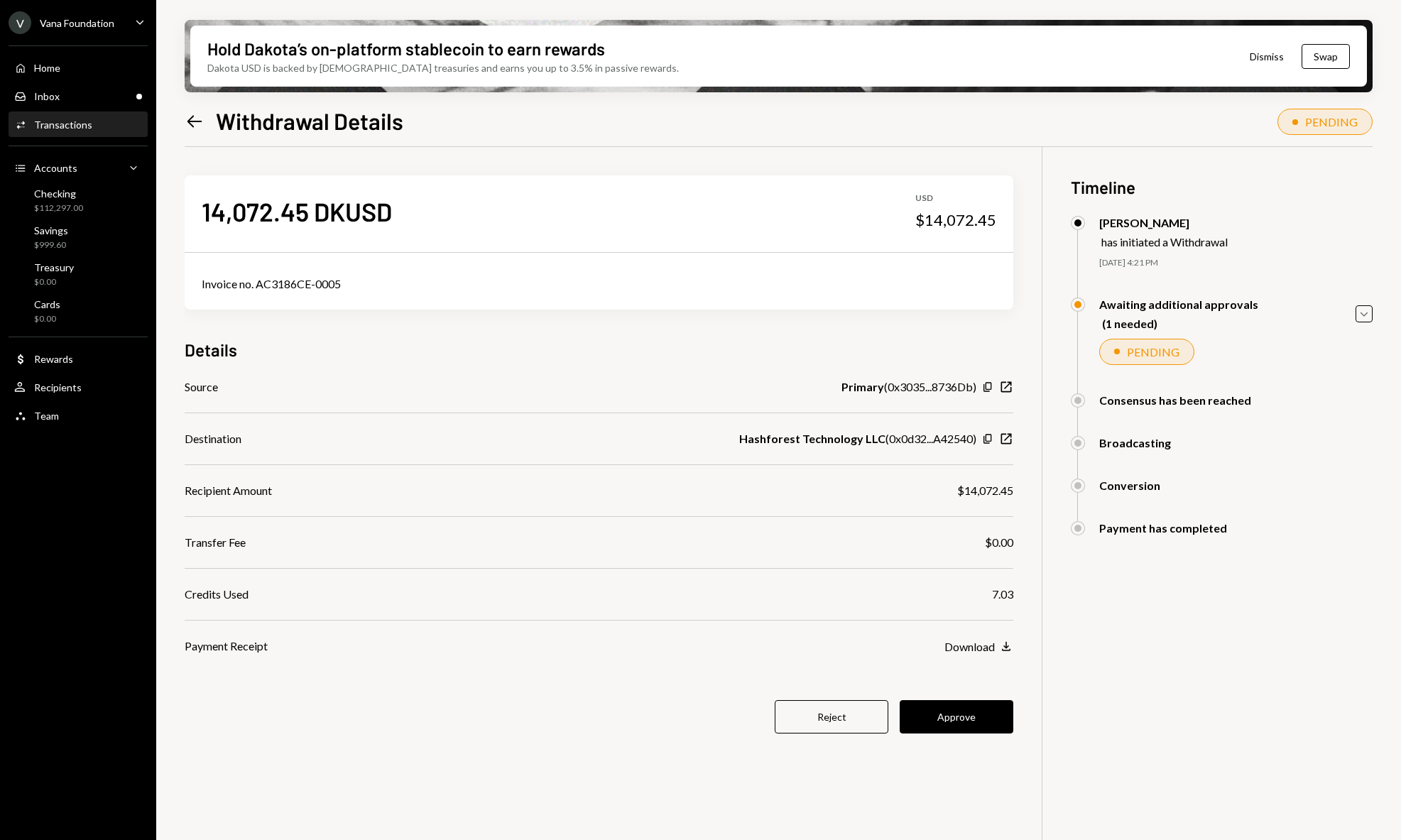
click at [197, 121] on icon at bounding box center [196, 121] width 15 height 12
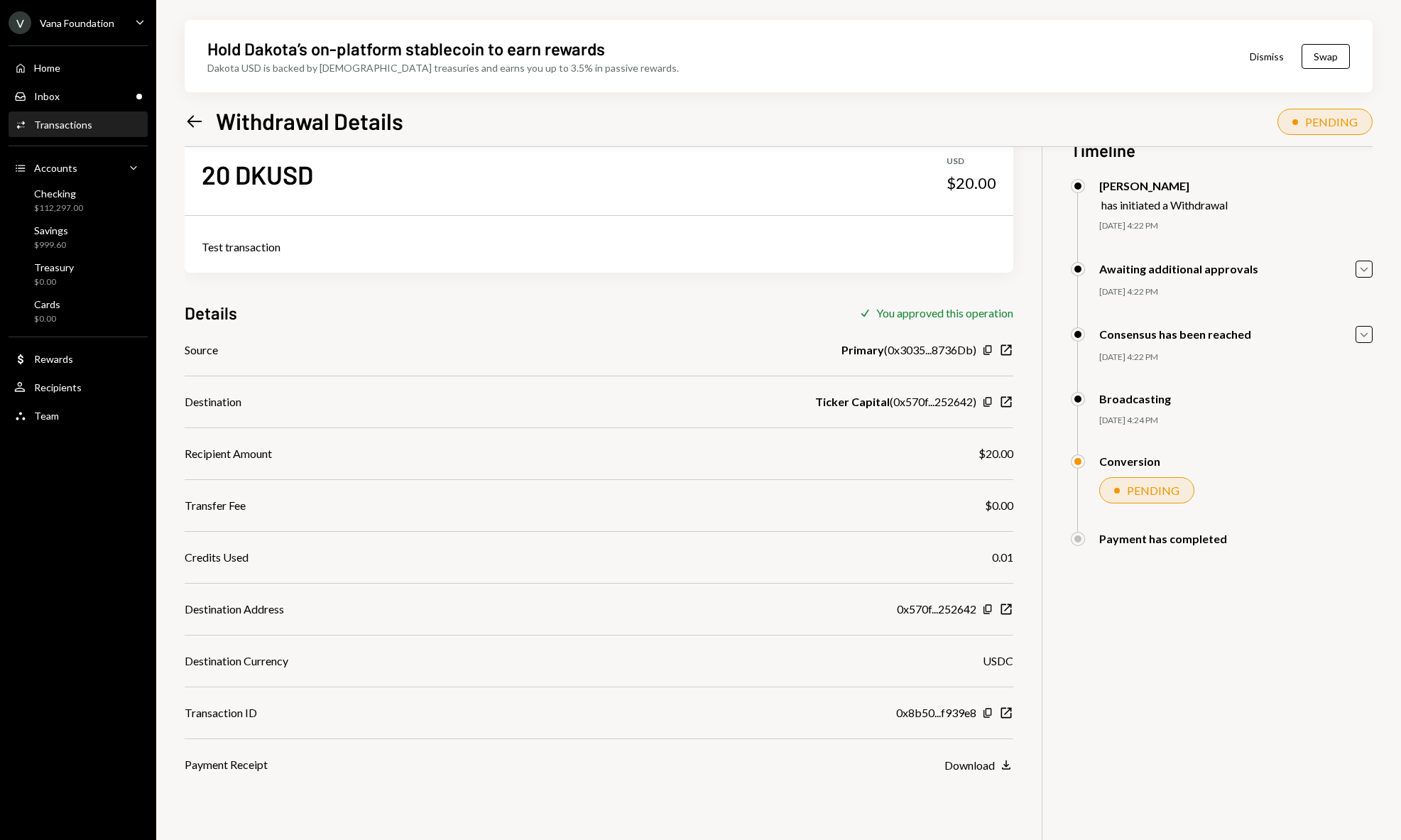
scroll to position [114, 0]
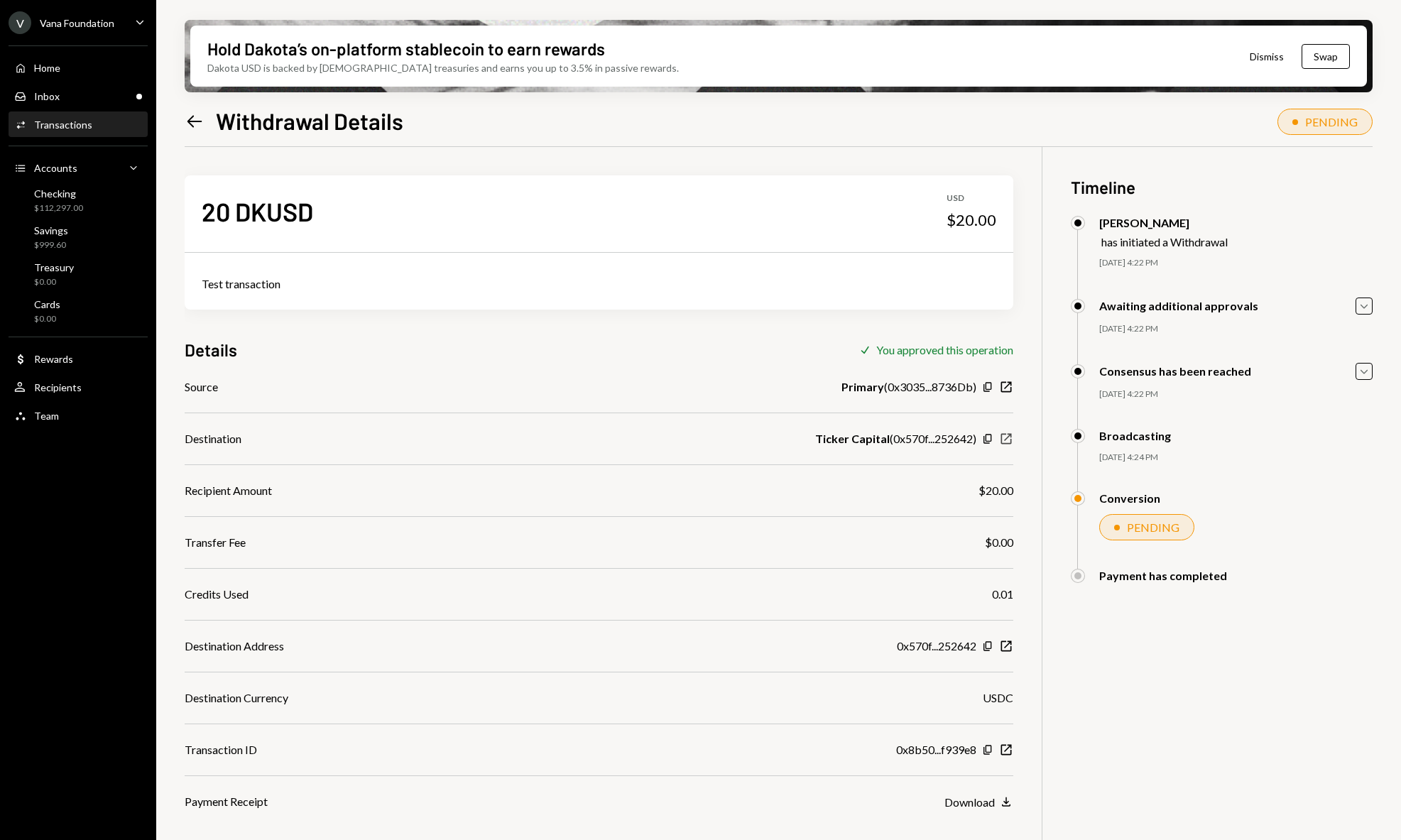
click at [1011, 438] on icon "New Window" at bounding box center [1006, 439] width 14 height 14
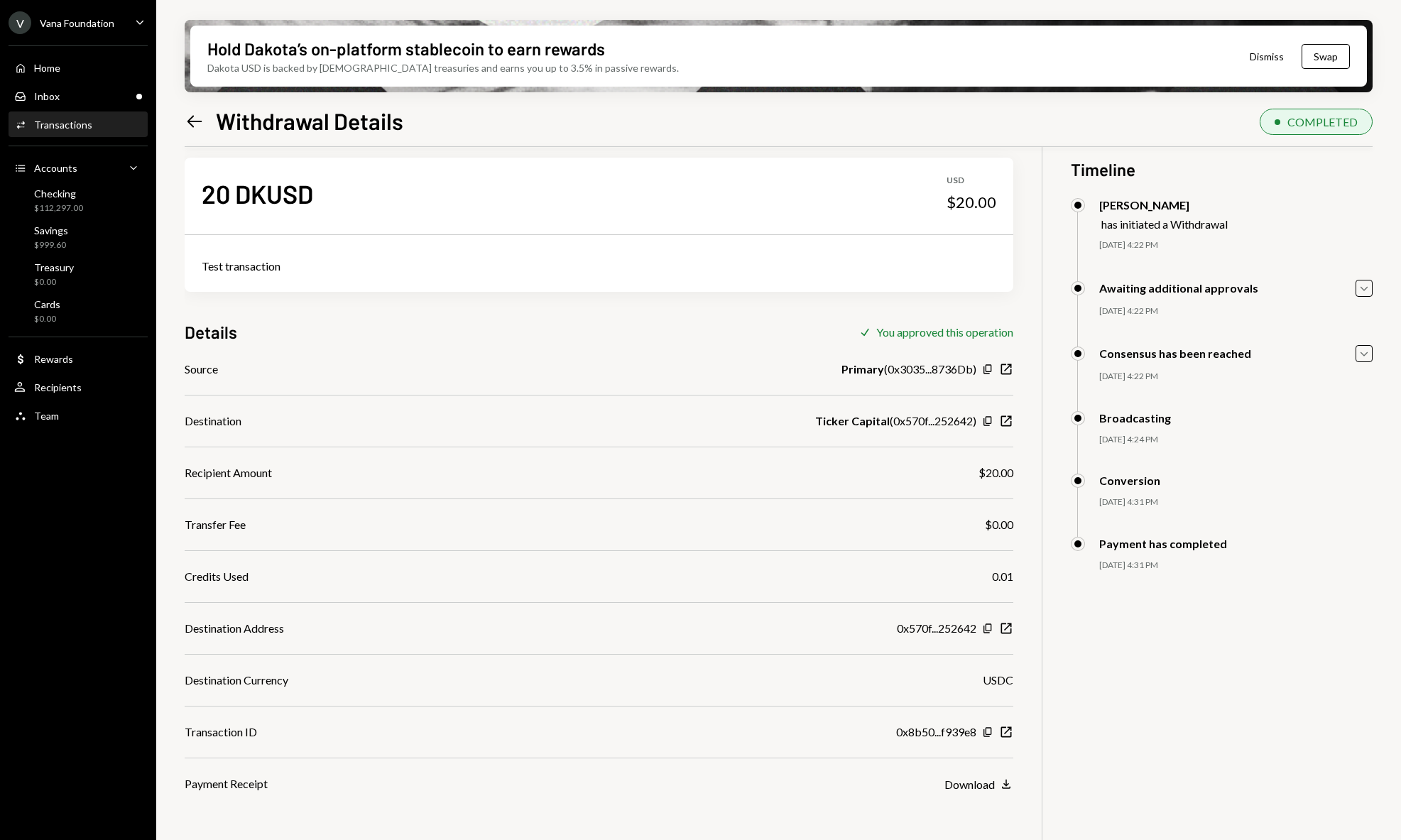
scroll to position [114, 0]
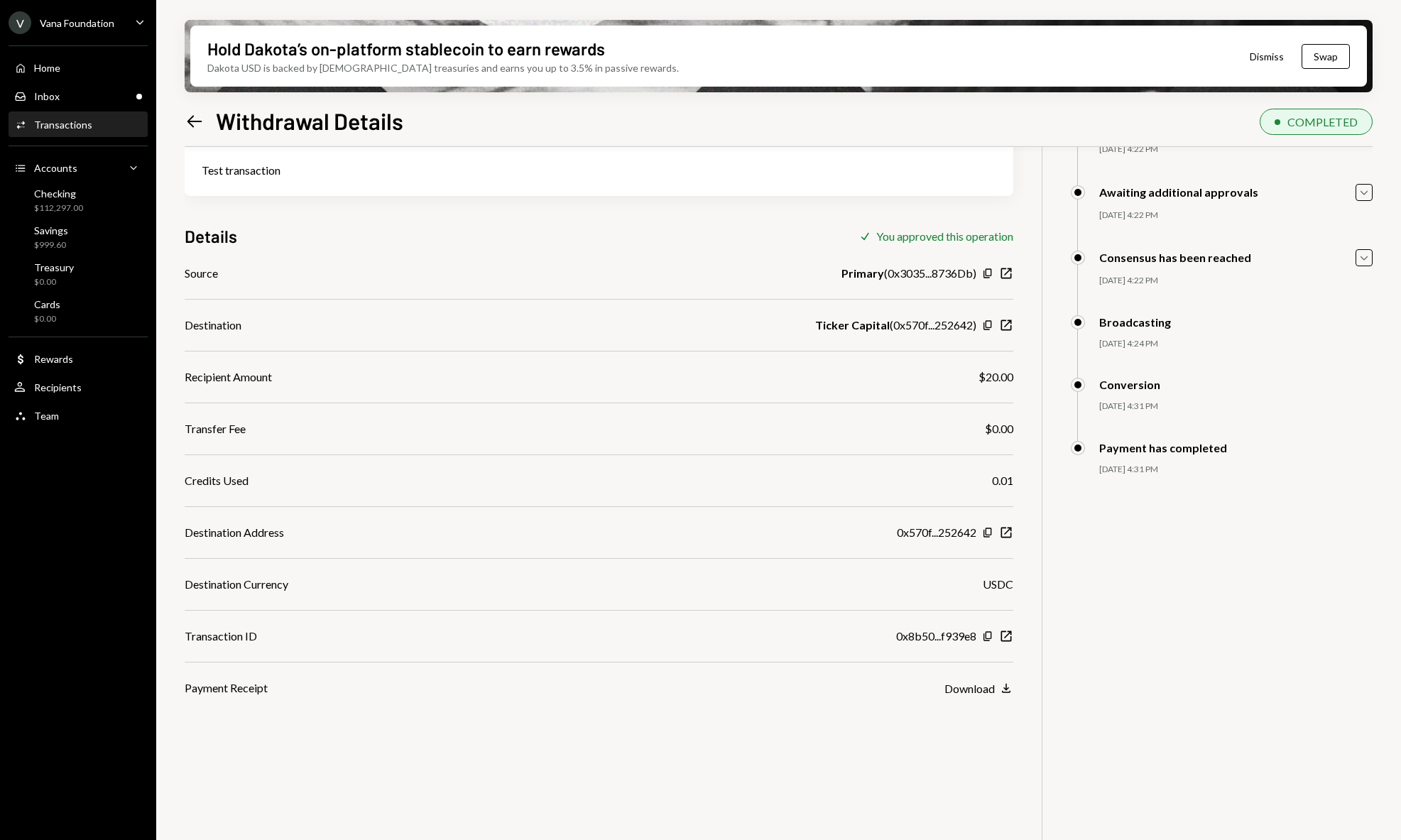
click at [1014, 328] on div "20 DKUSD USD $20.00 Test transaction Details Check You approved this operation …" at bounding box center [779, 453] width 1188 height 840
click at [1007, 321] on icon "New Window" at bounding box center [1006, 325] width 14 height 14
click at [1007, 531] on icon "New Window" at bounding box center [1006, 532] width 14 height 14
click at [185, 126] on icon "Left Arrow" at bounding box center [194, 121] width 20 height 20
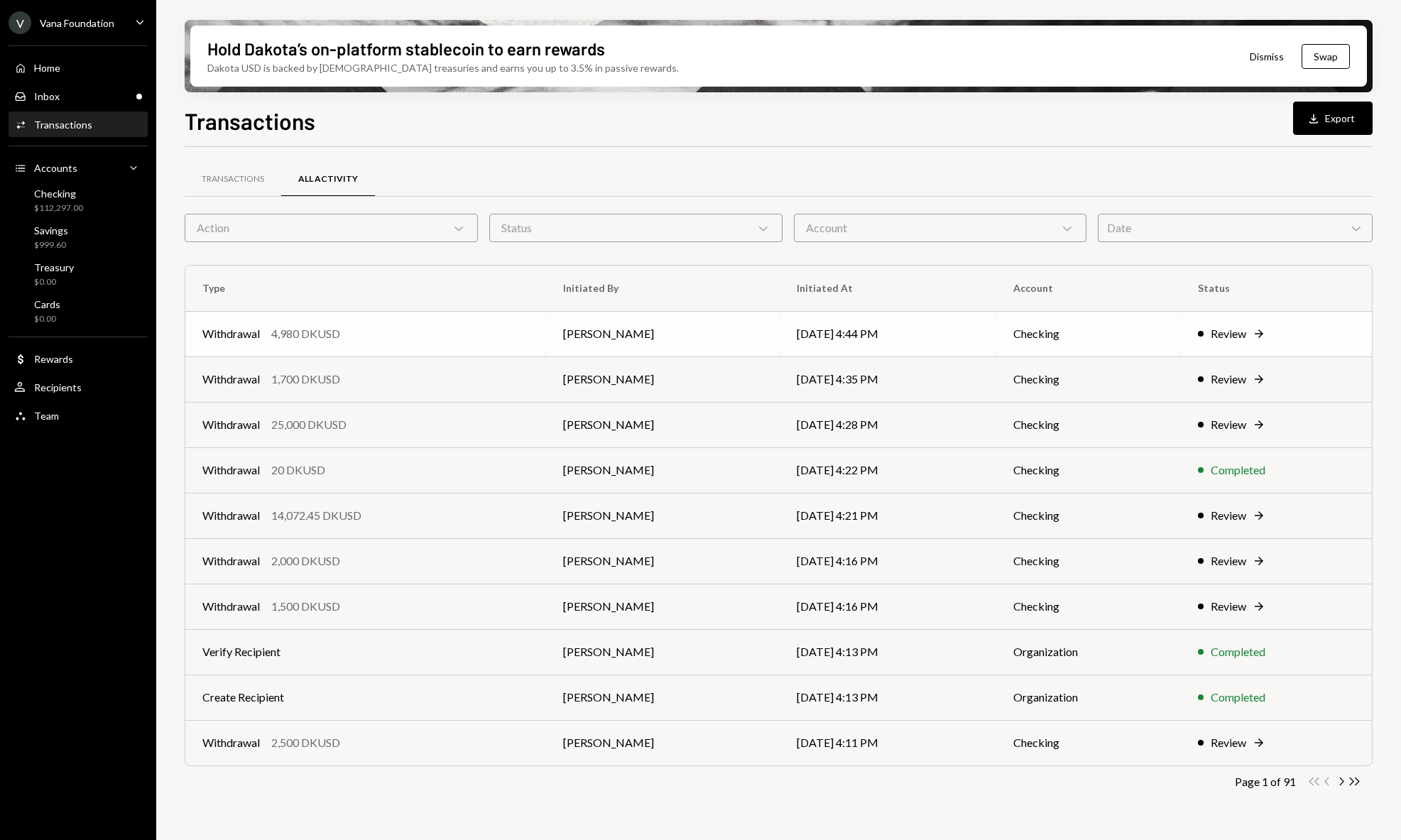
click at [502, 333] on div "Withdrawal 4,980 DKUSD" at bounding box center [366, 334] width 326 height 17
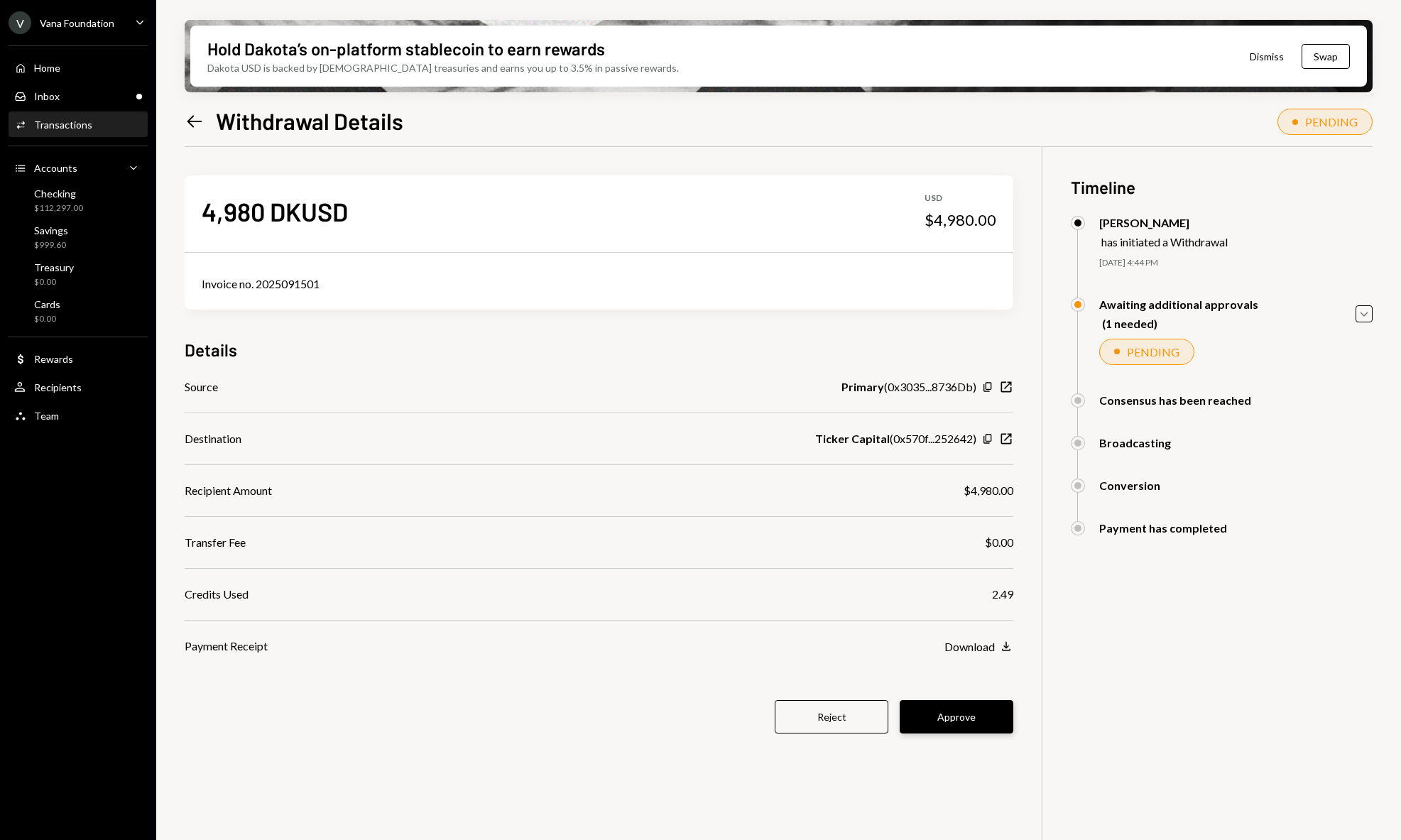
click at [950, 717] on button "Approve" at bounding box center [956, 717] width 114 height 33
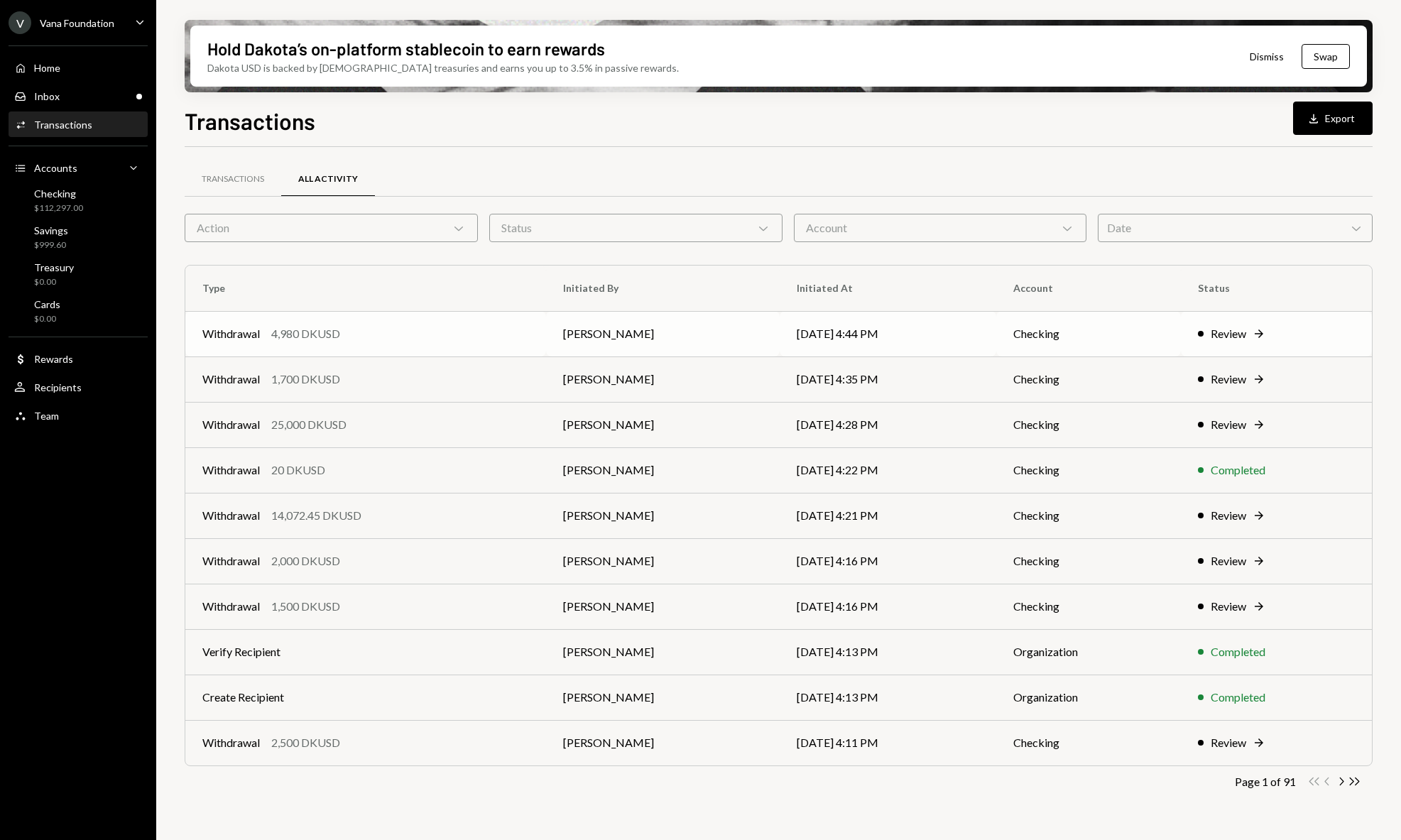
click at [663, 330] on td "[PERSON_NAME]" at bounding box center [662, 333] width 234 height 45
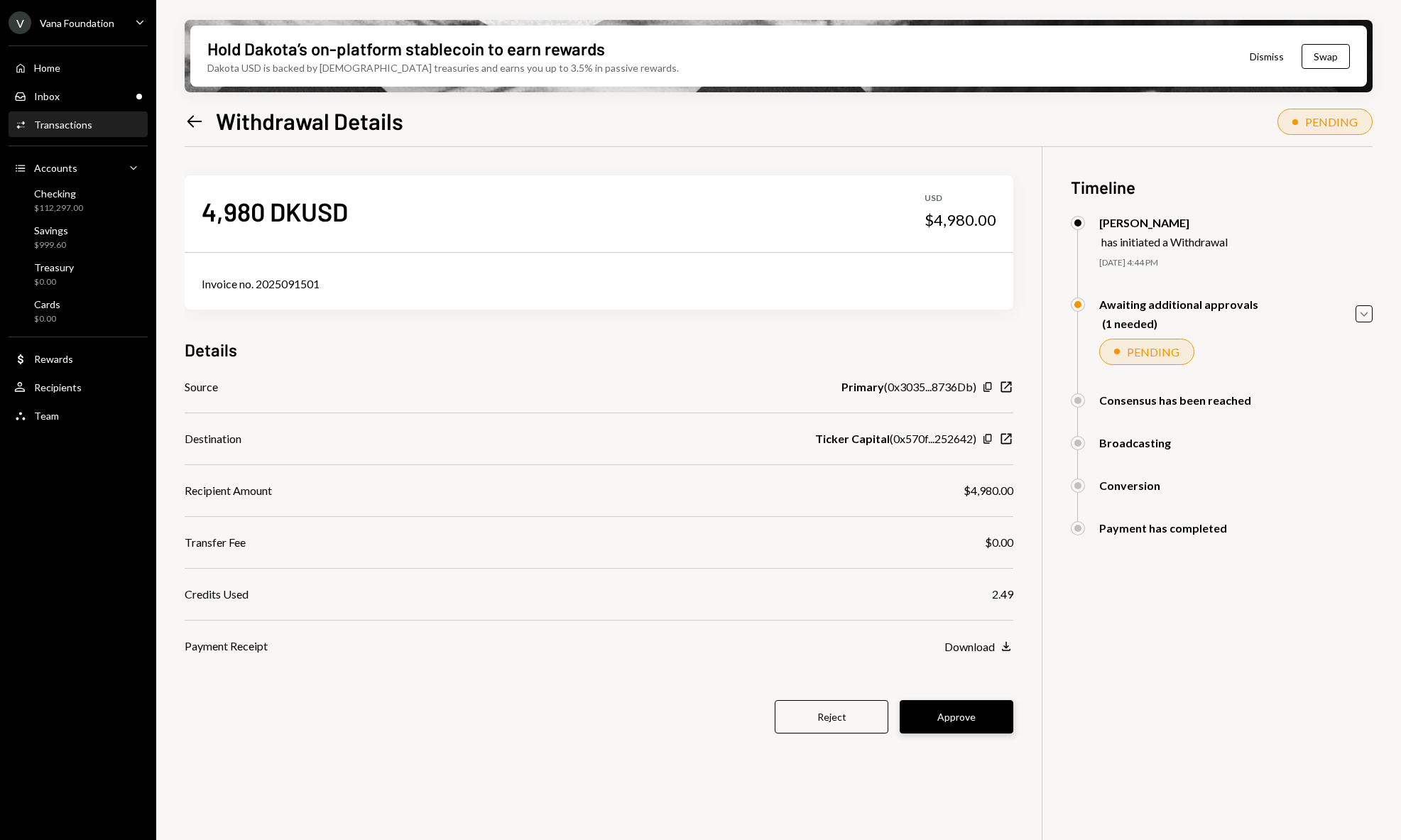
click at [956, 716] on button "Approve" at bounding box center [956, 717] width 114 height 33
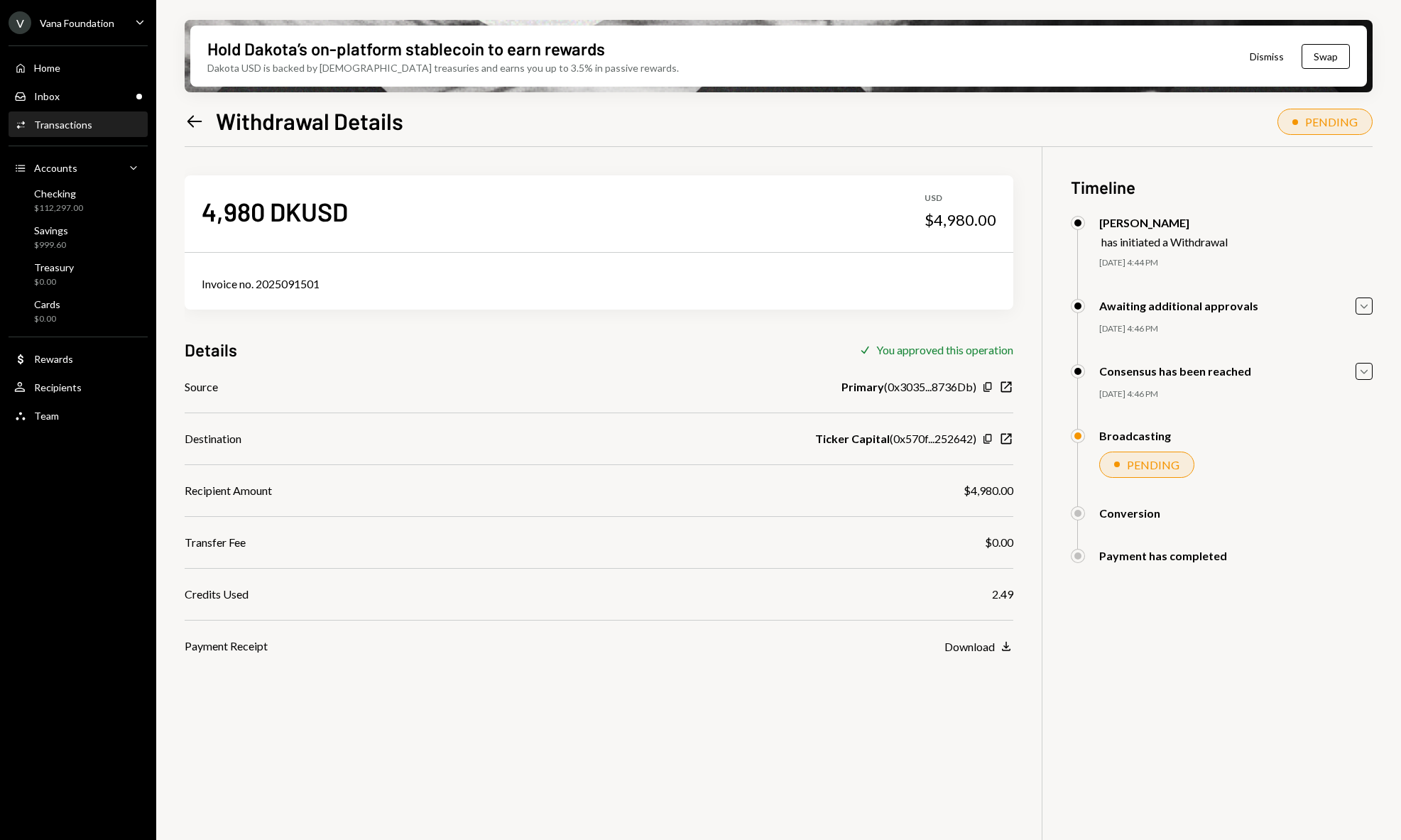
click at [196, 121] on icon at bounding box center [196, 121] width 15 height 12
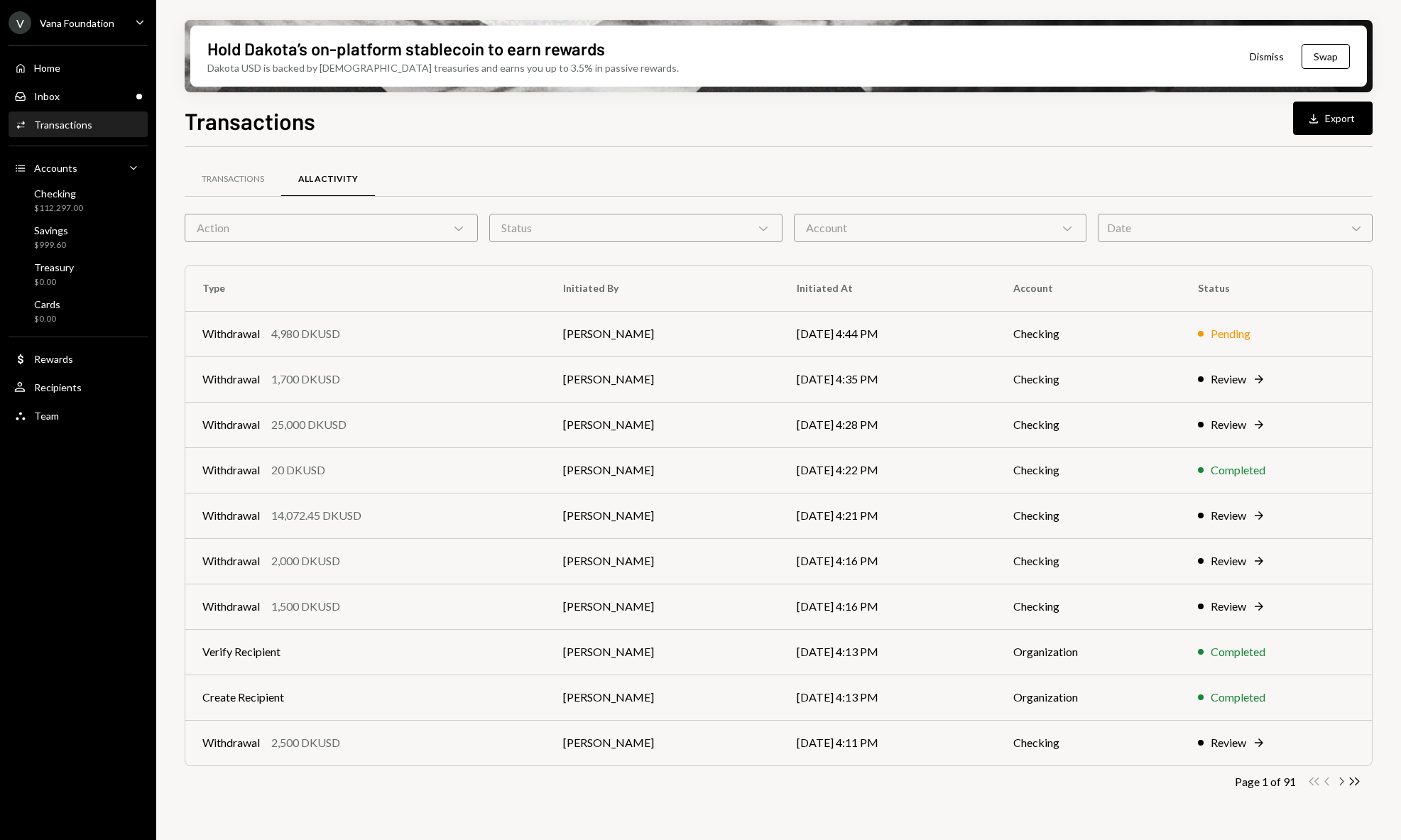
click at [1341, 778] on icon "Chevron Right" at bounding box center [1341, 781] width 14 height 14
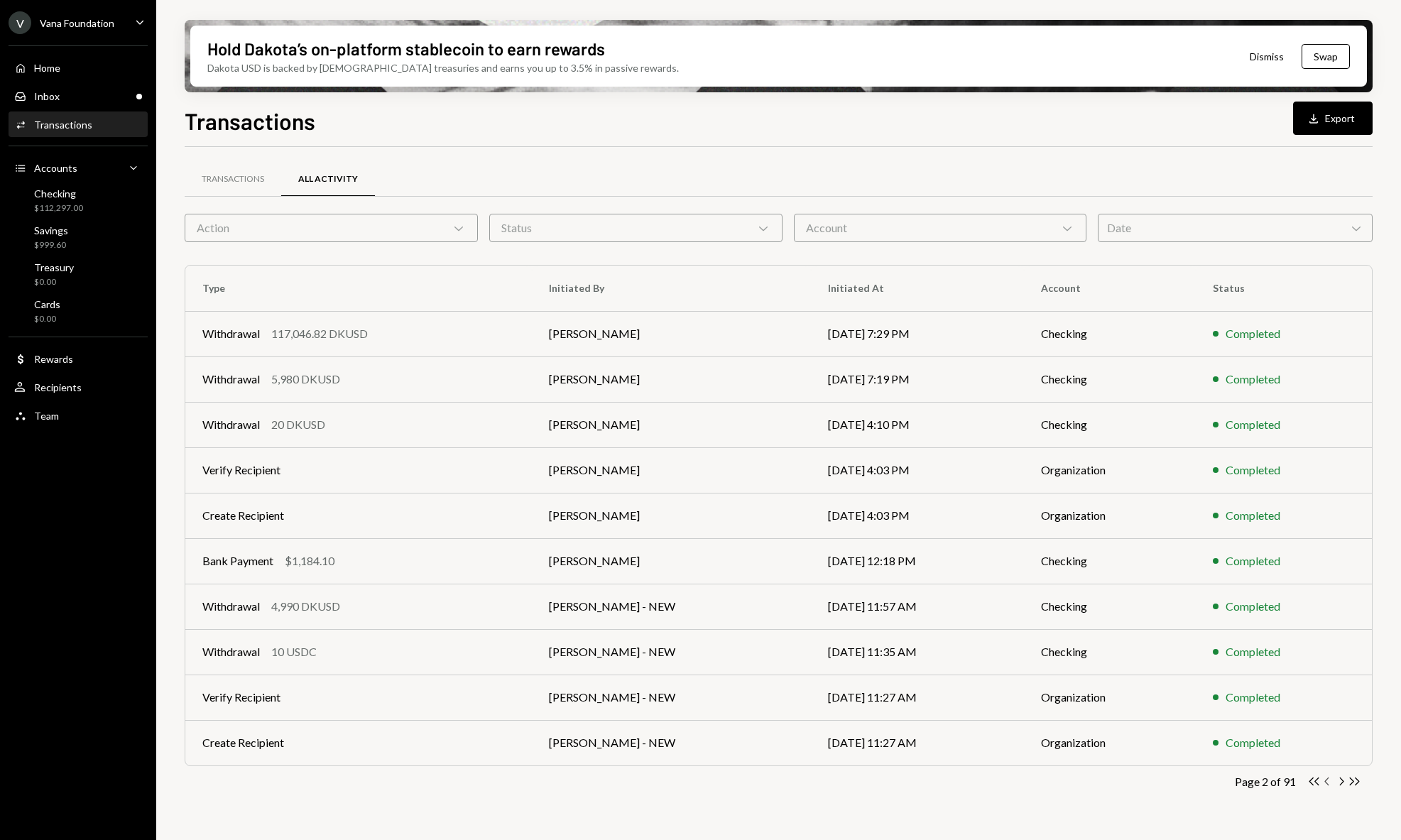
click at [1325, 782] on icon "button" at bounding box center [1326, 781] width 4 height 8
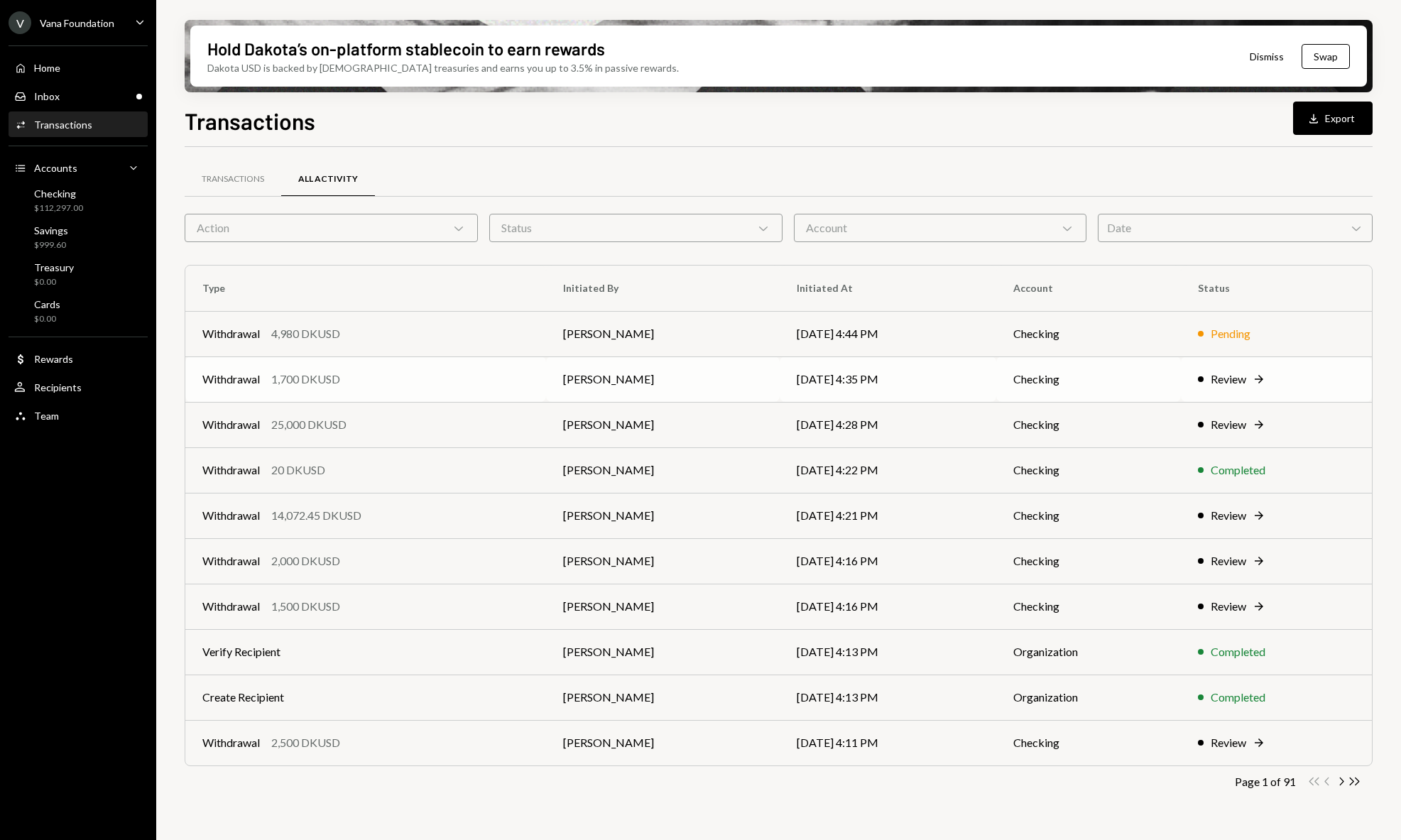
click at [526, 382] on td "Withdrawal 1,700 DKUSD" at bounding box center [366, 378] width 360 height 45
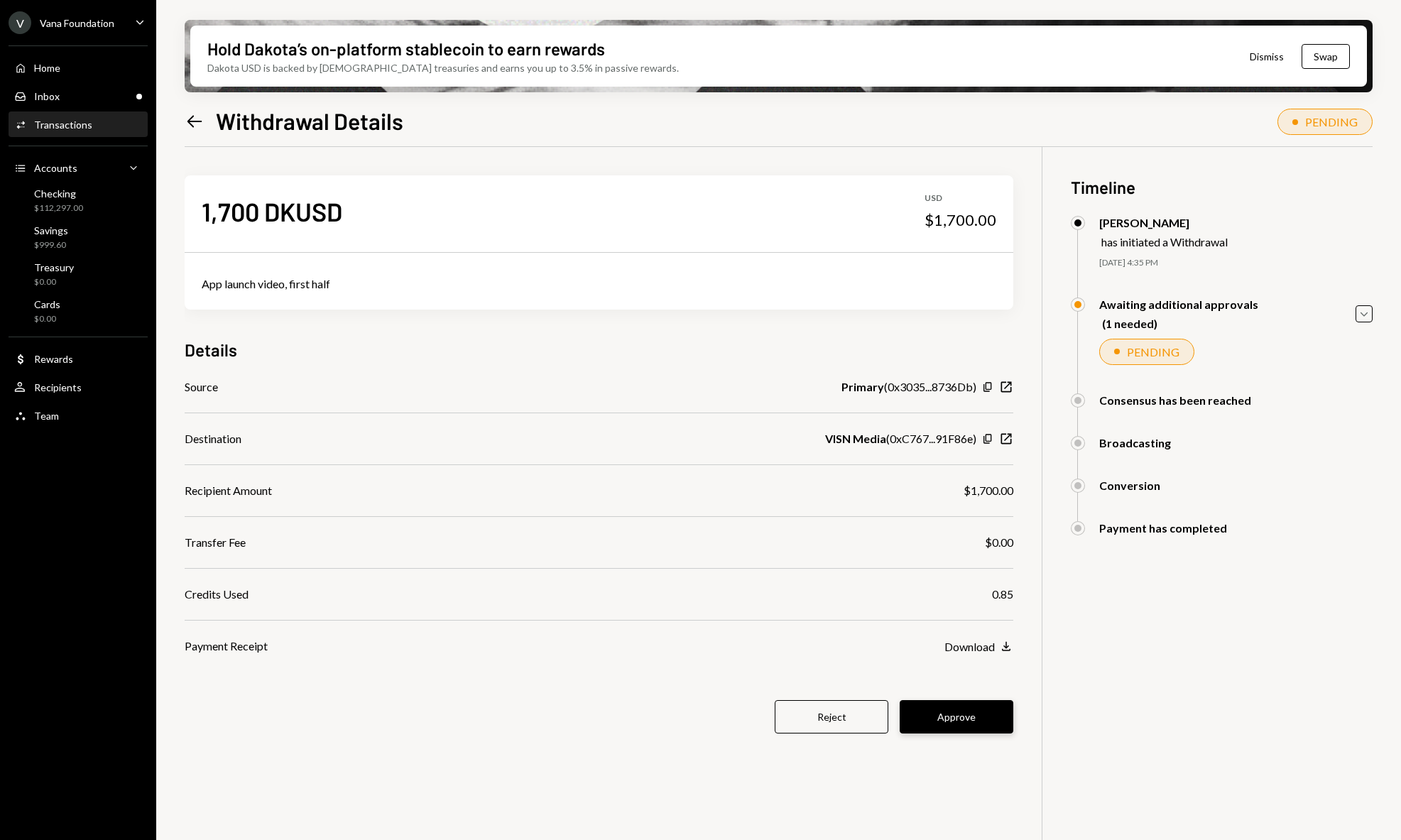
click at [926, 714] on button "Approve" at bounding box center [956, 717] width 114 height 33
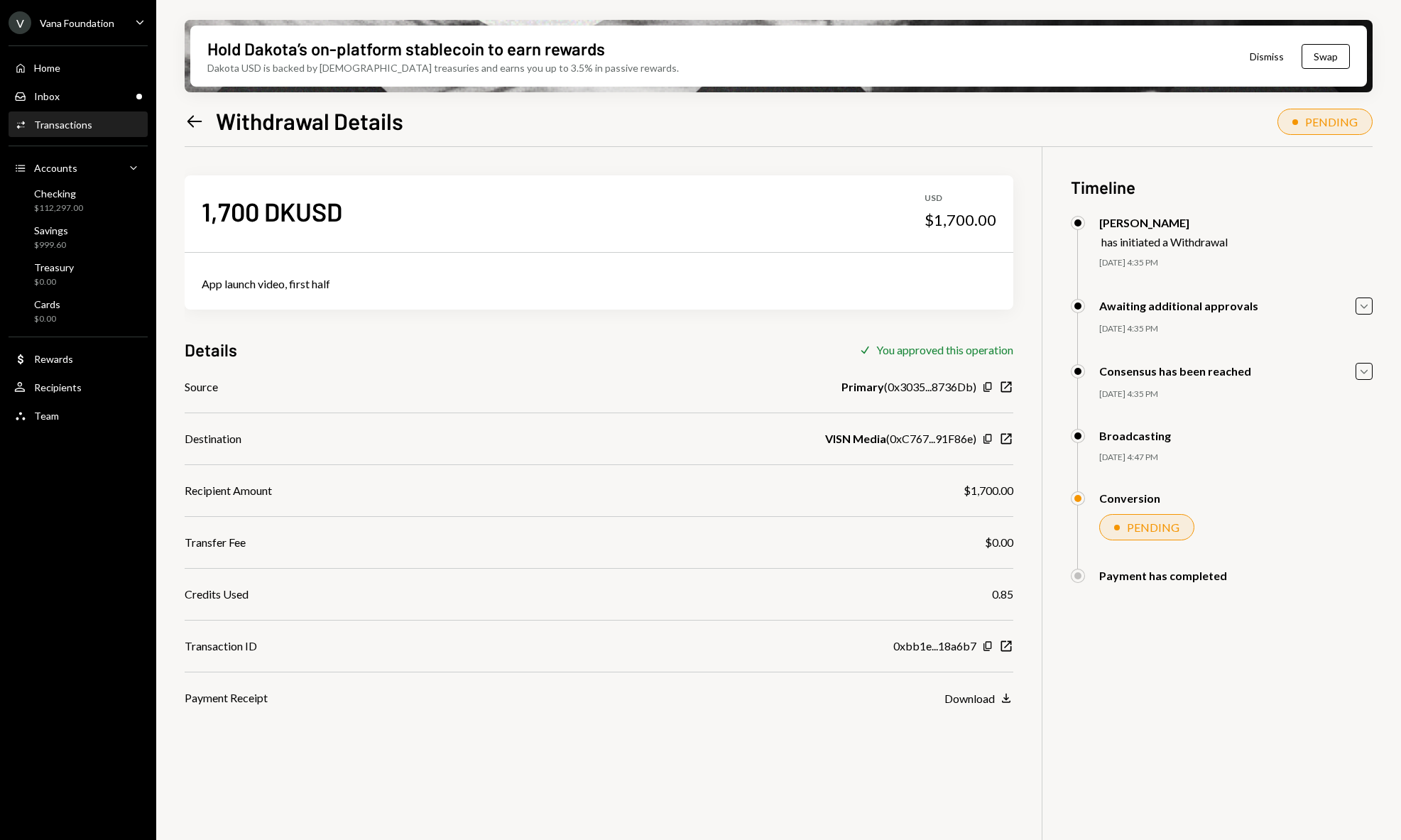
click at [183, 117] on div "Hold Dakota’s on-platform stablecoin to earn rewards Dakota USD is backed by U.…" at bounding box center [779, 420] width 1245 height 840
click at [201, 119] on icon "Left Arrow" at bounding box center [194, 121] width 20 height 20
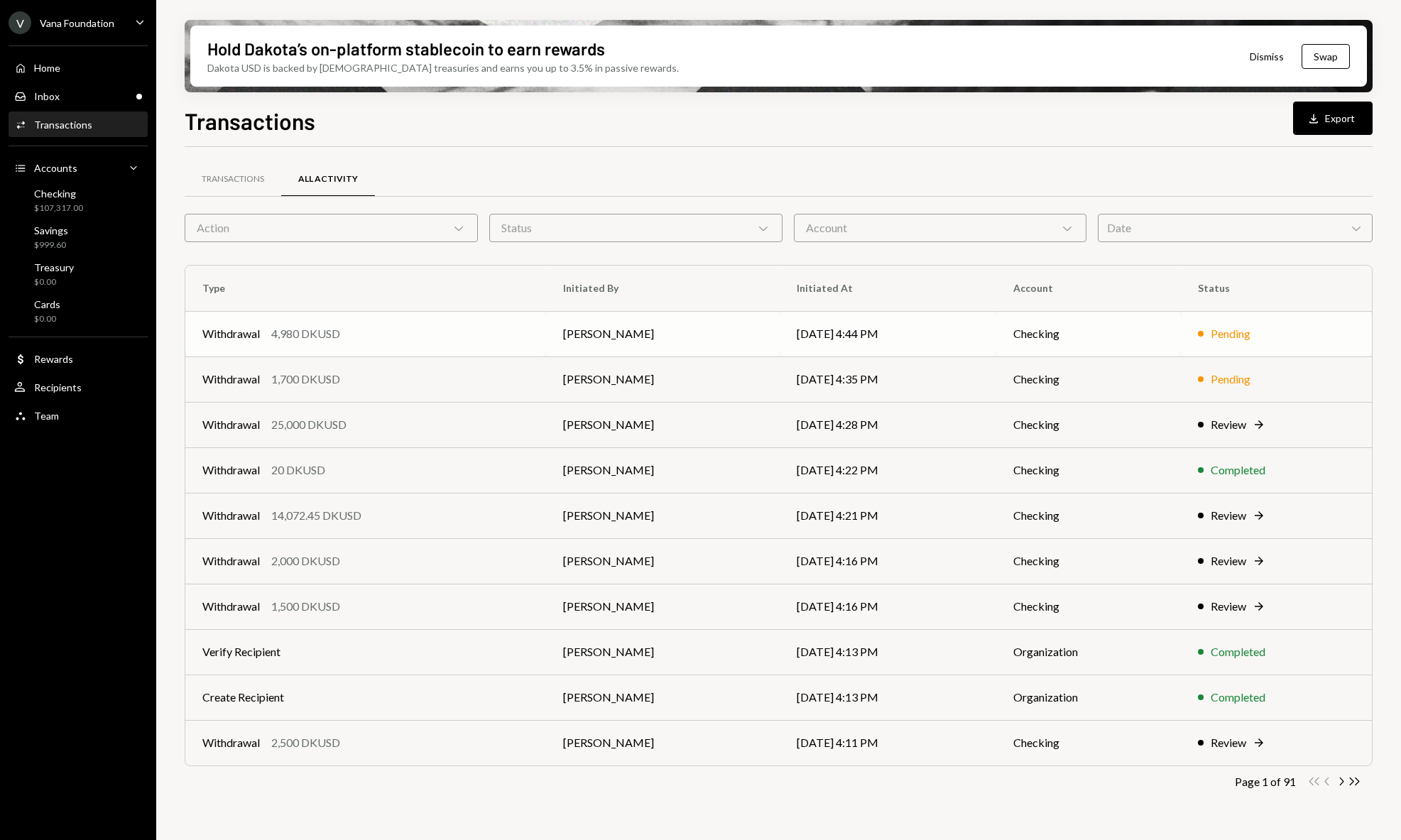
click at [452, 338] on div "Withdrawal 4,980 DKUSD" at bounding box center [366, 334] width 326 height 17
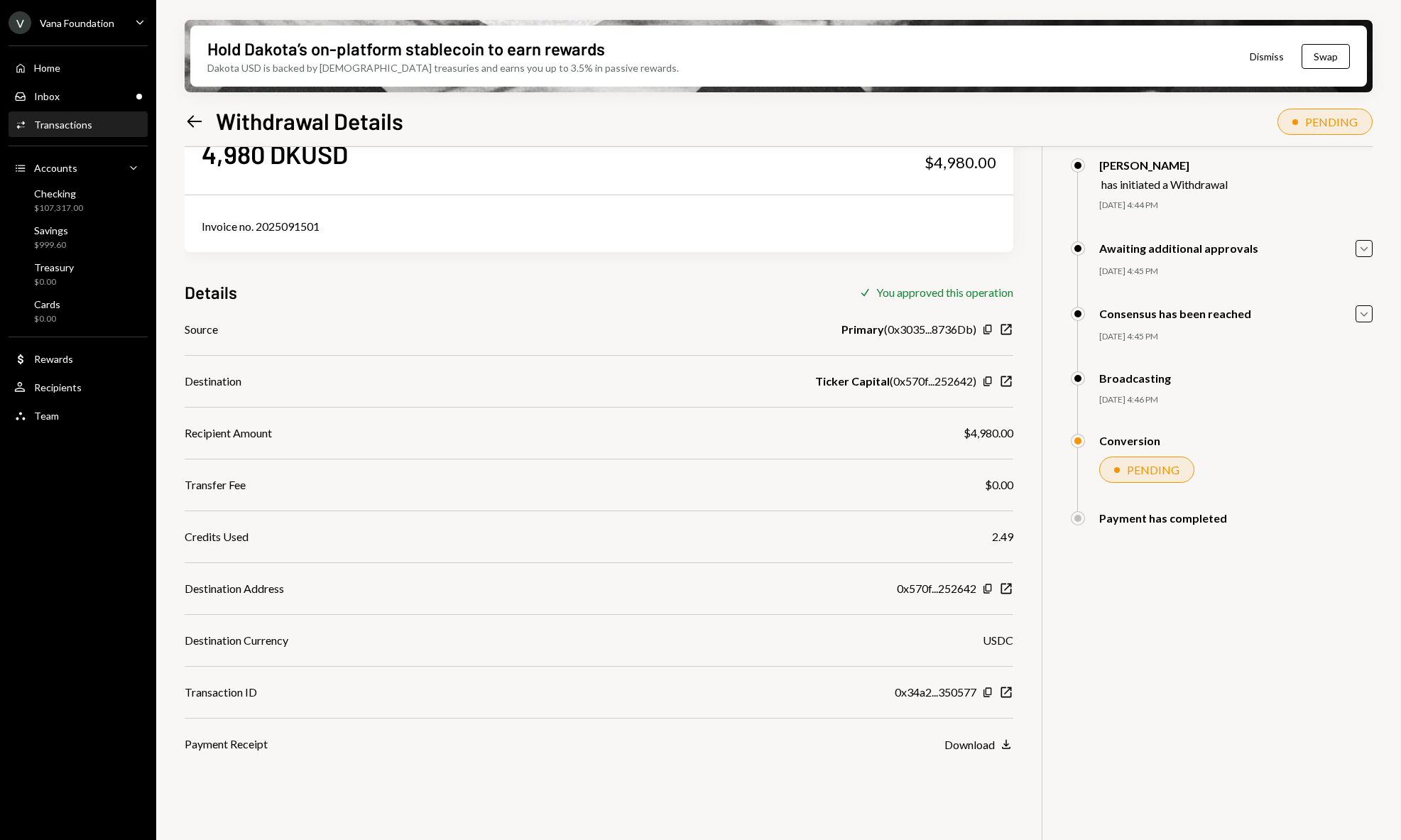
scroll to position [57, 0]
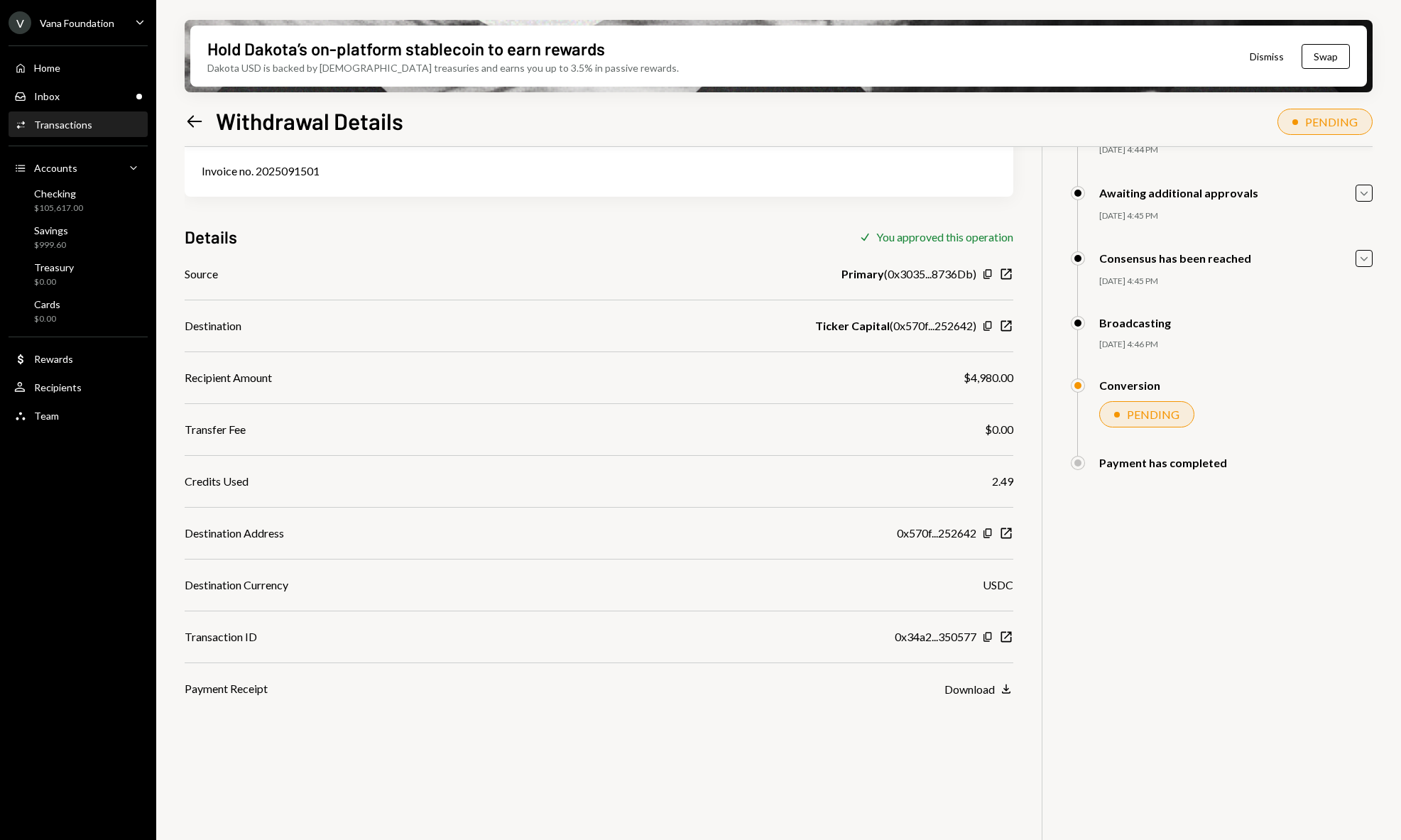
scroll to position [114, 0]
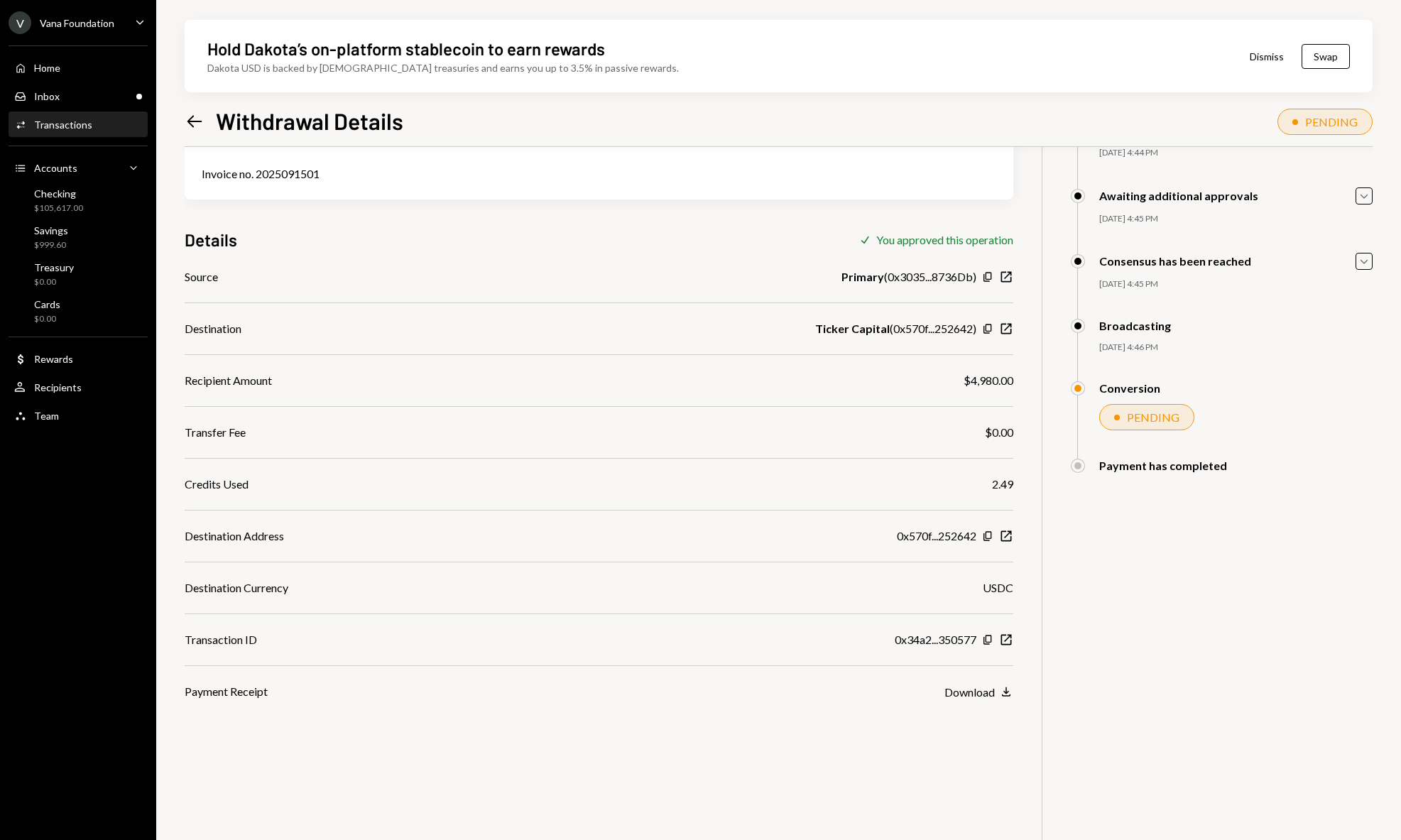
scroll to position [114, 0]
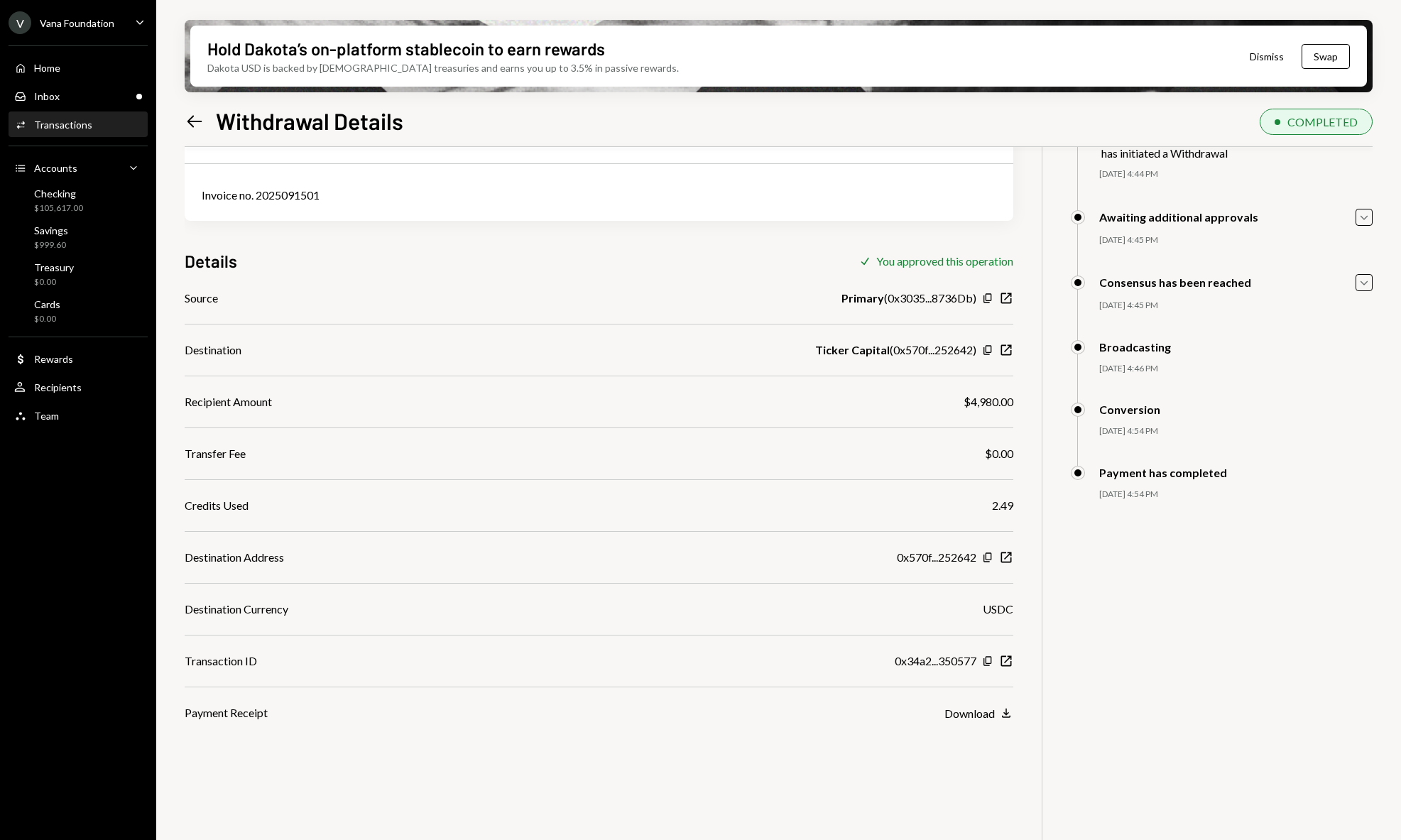
scroll to position [88, 0]
click at [1010, 556] on icon "New Window" at bounding box center [1006, 558] width 14 height 14
click at [1012, 349] on icon "New Window" at bounding box center [1006, 350] width 14 height 14
click at [1010, 661] on icon "New Window" at bounding box center [1006, 661] width 14 height 14
click at [1096, 586] on div "4,980 DKUSD USD $4,980.00 Invoice no. 2025091501 Details Check You approved thi…" at bounding box center [779, 479] width 1188 height 840
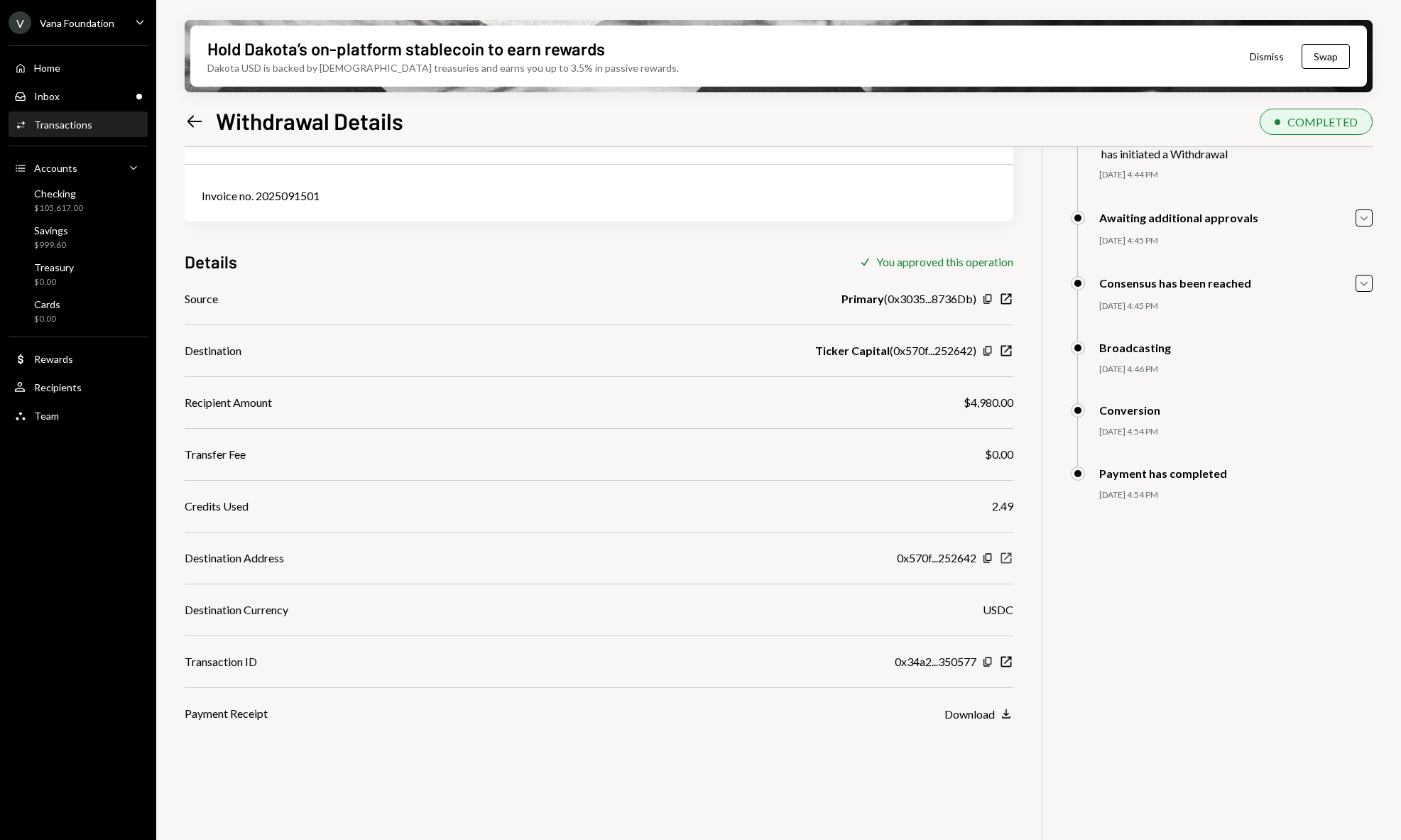
click at [1005, 557] on icon "New Window" at bounding box center [1006, 558] width 14 height 14
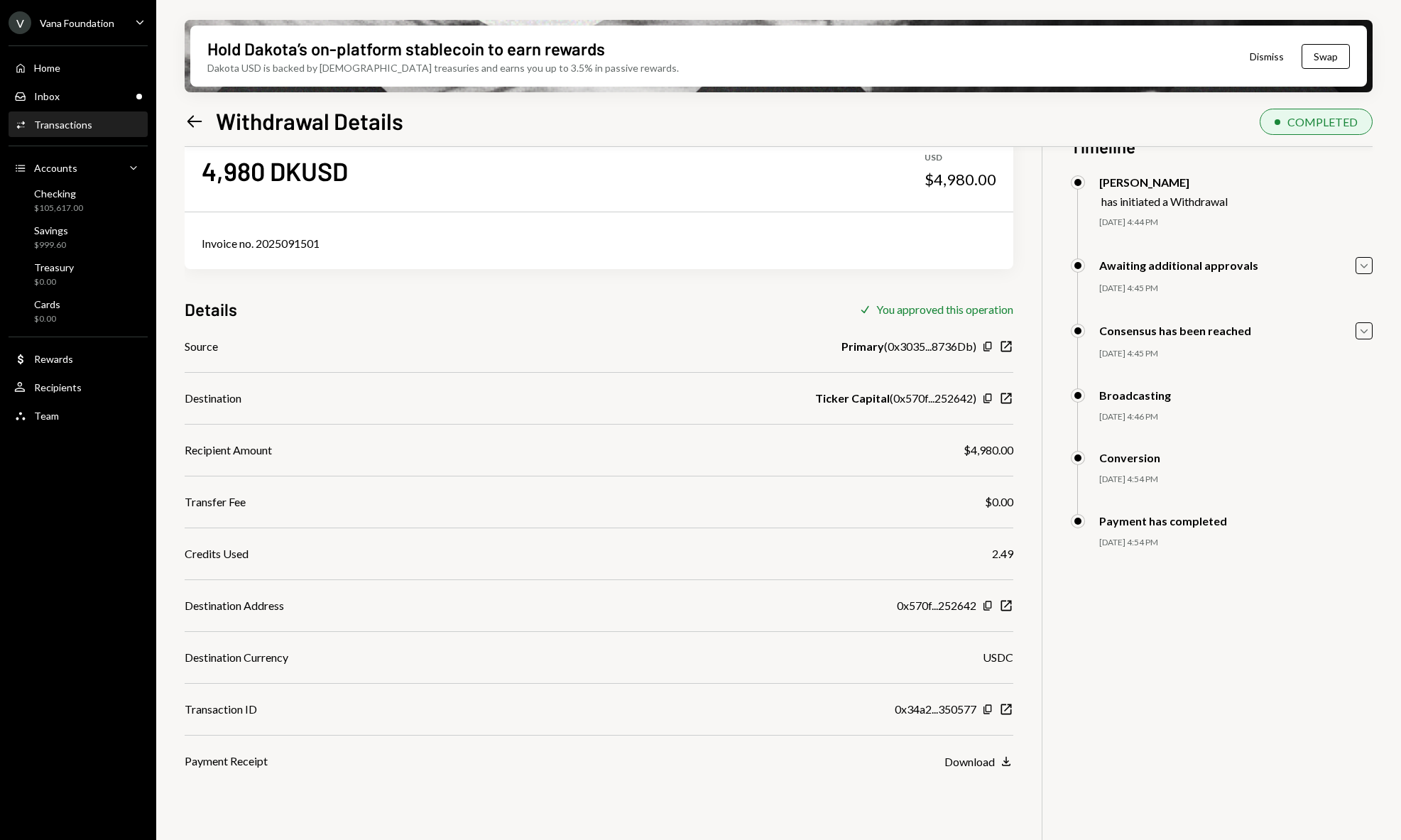
scroll to position [71, 0]
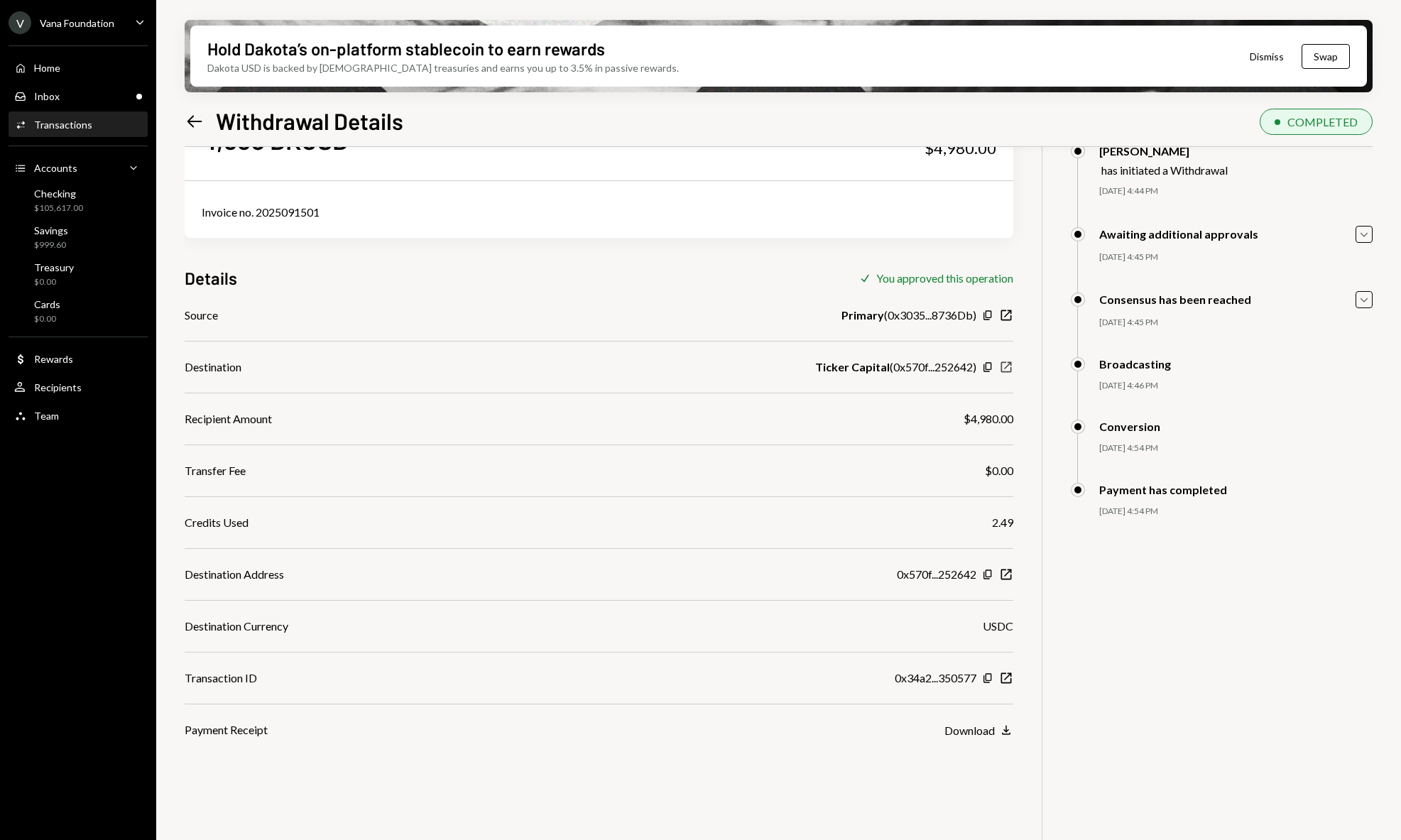
click at [1003, 369] on icon "New Window" at bounding box center [1006, 367] width 14 height 14
click at [1007, 679] on icon "New Window" at bounding box center [1006, 678] width 14 height 14
click at [1010, 579] on icon "New Window" at bounding box center [1006, 574] width 14 height 14
